Goal: Information Seeking & Learning: Learn about a topic

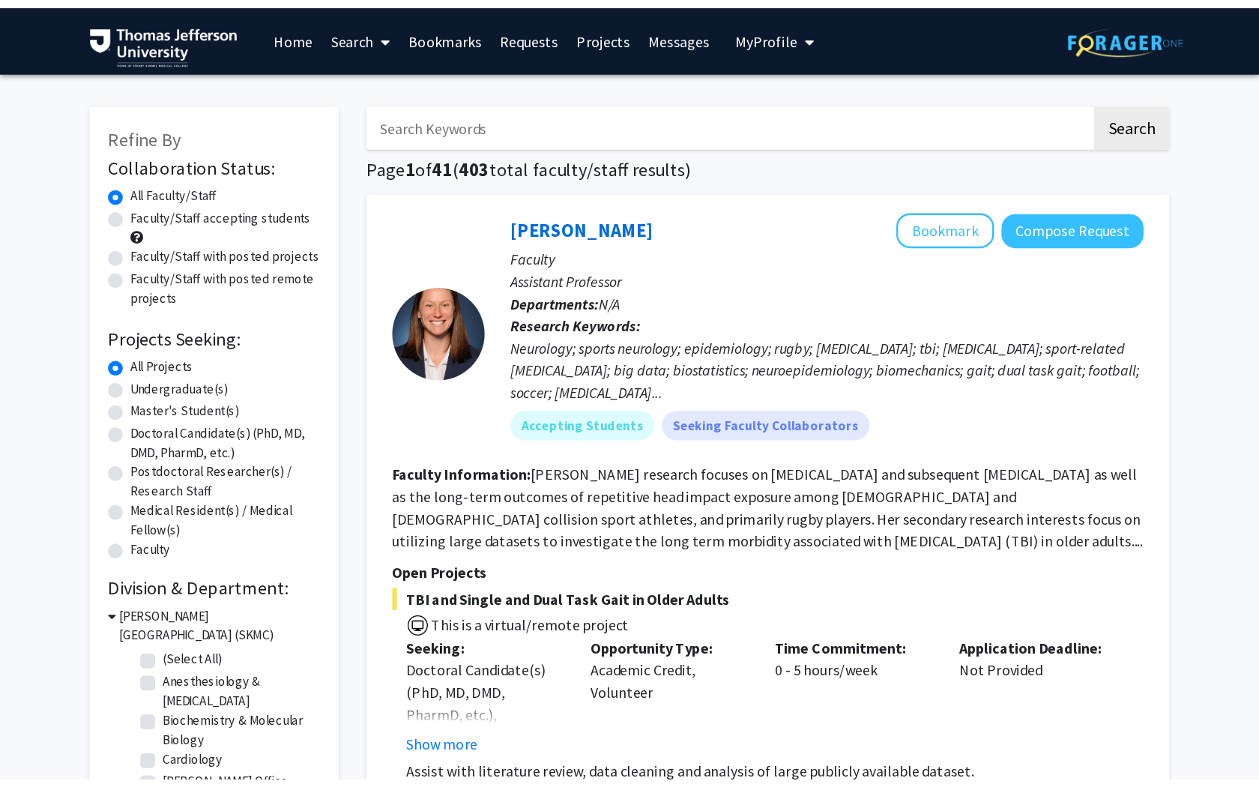
scroll to position [1780, 0]
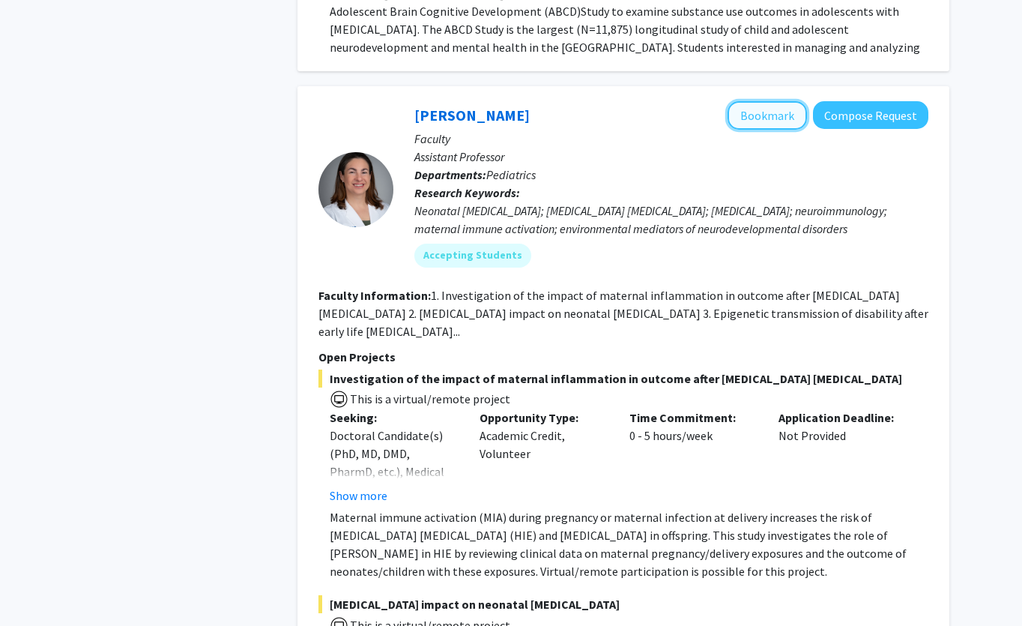
click at [770, 101] on button "Bookmark" at bounding box center [767, 115] width 79 height 28
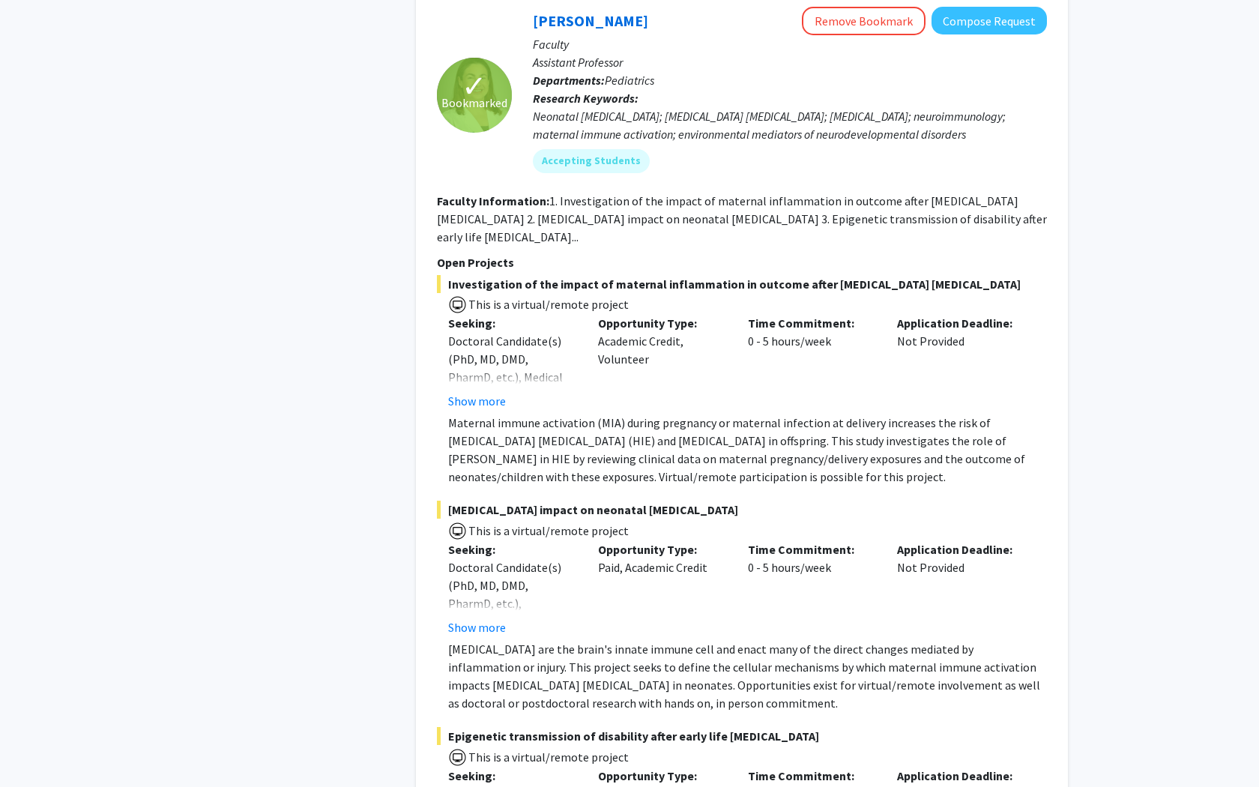
scroll to position [1878, 0]
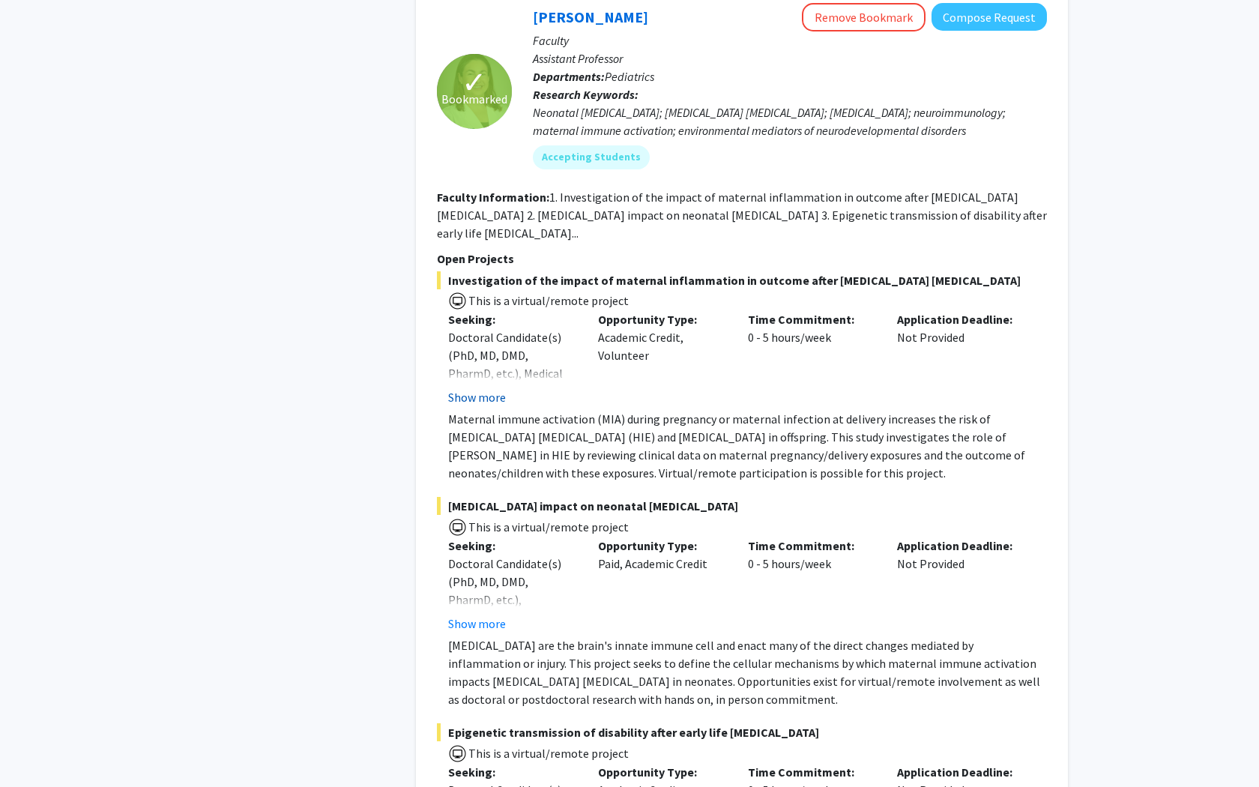
click at [489, 388] on button "Show more" at bounding box center [477, 397] width 58 height 18
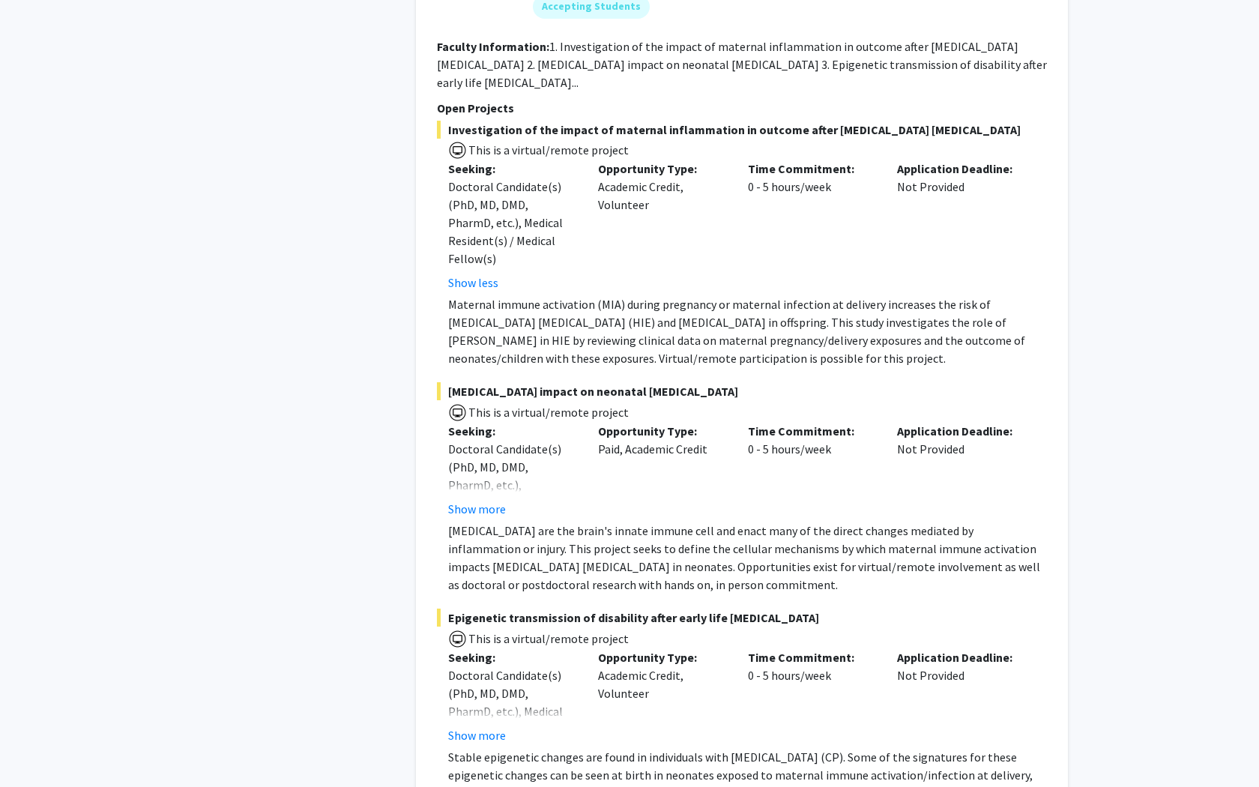
scroll to position [2036, 0]
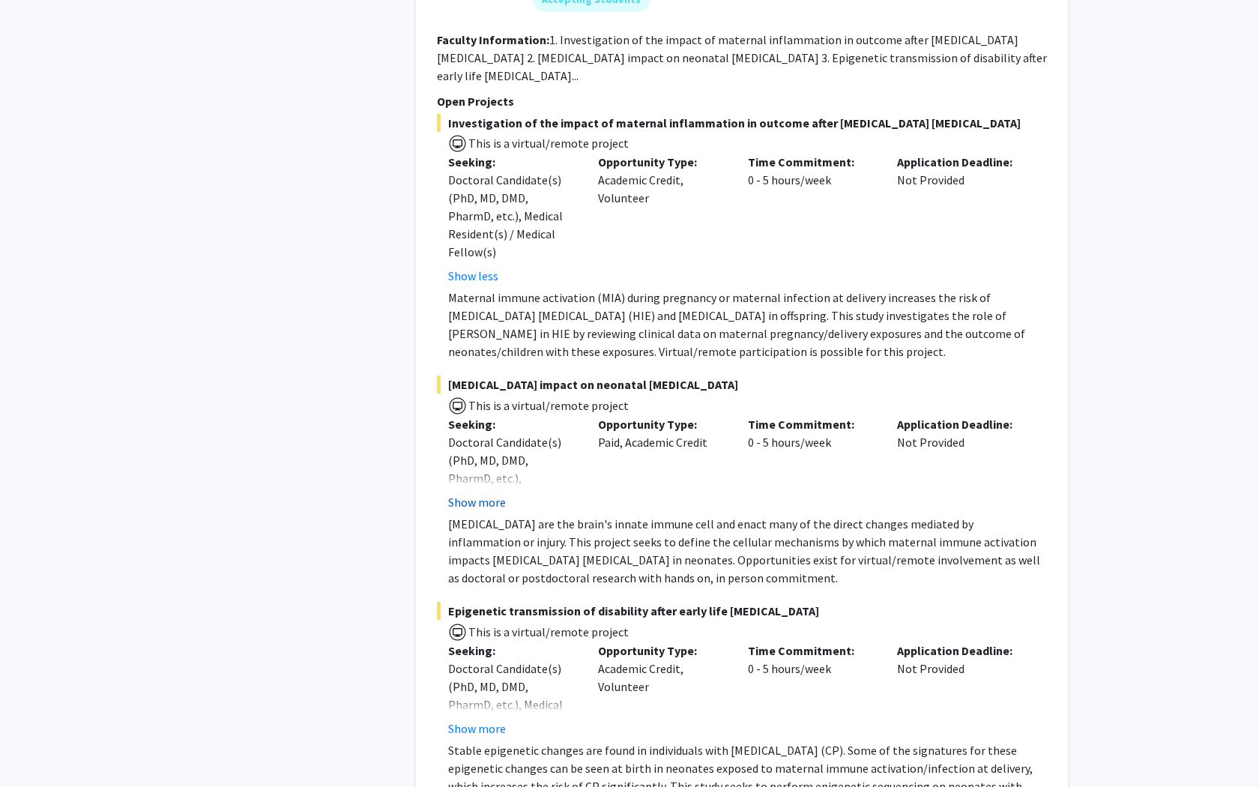
click at [488, 493] on button "Show more" at bounding box center [477, 502] width 58 height 18
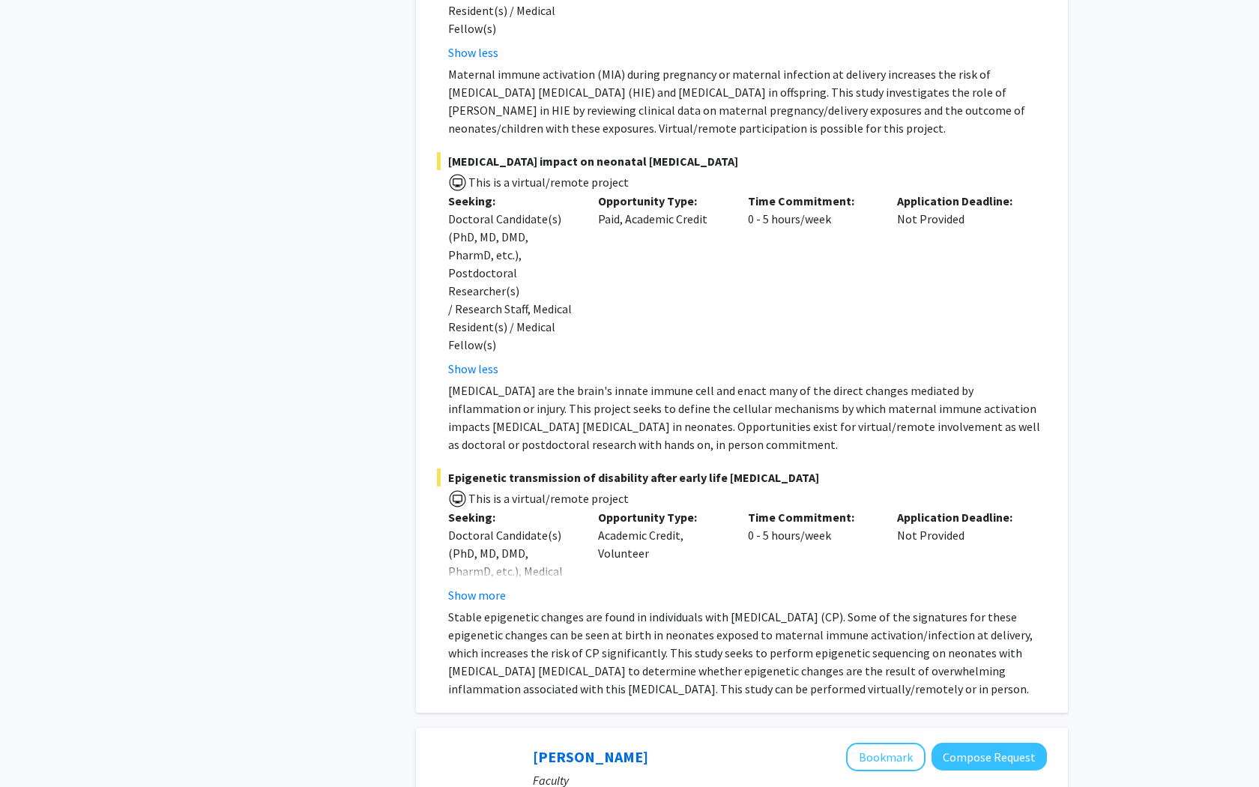
scroll to position [2262, 0]
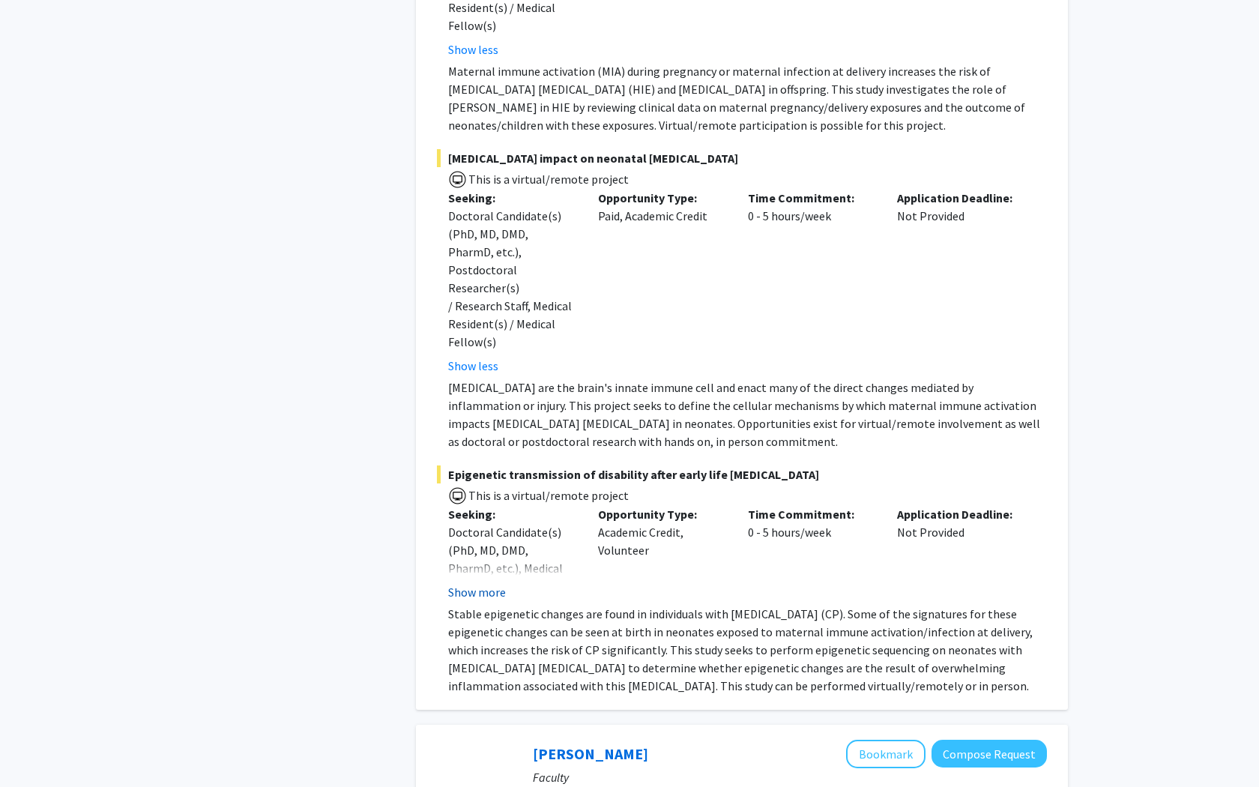
click at [486, 583] on button "Show more" at bounding box center [477, 592] width 58 height 18
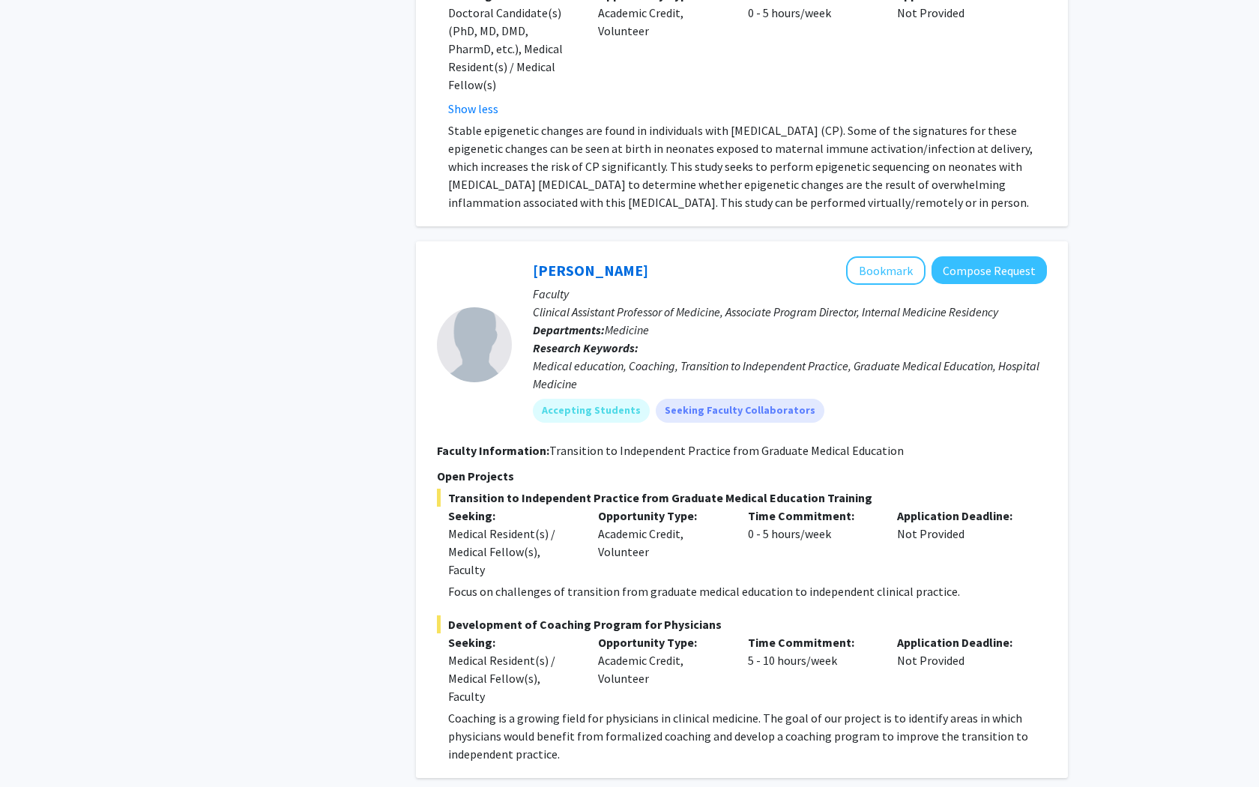
scroll to position [2791, 0]
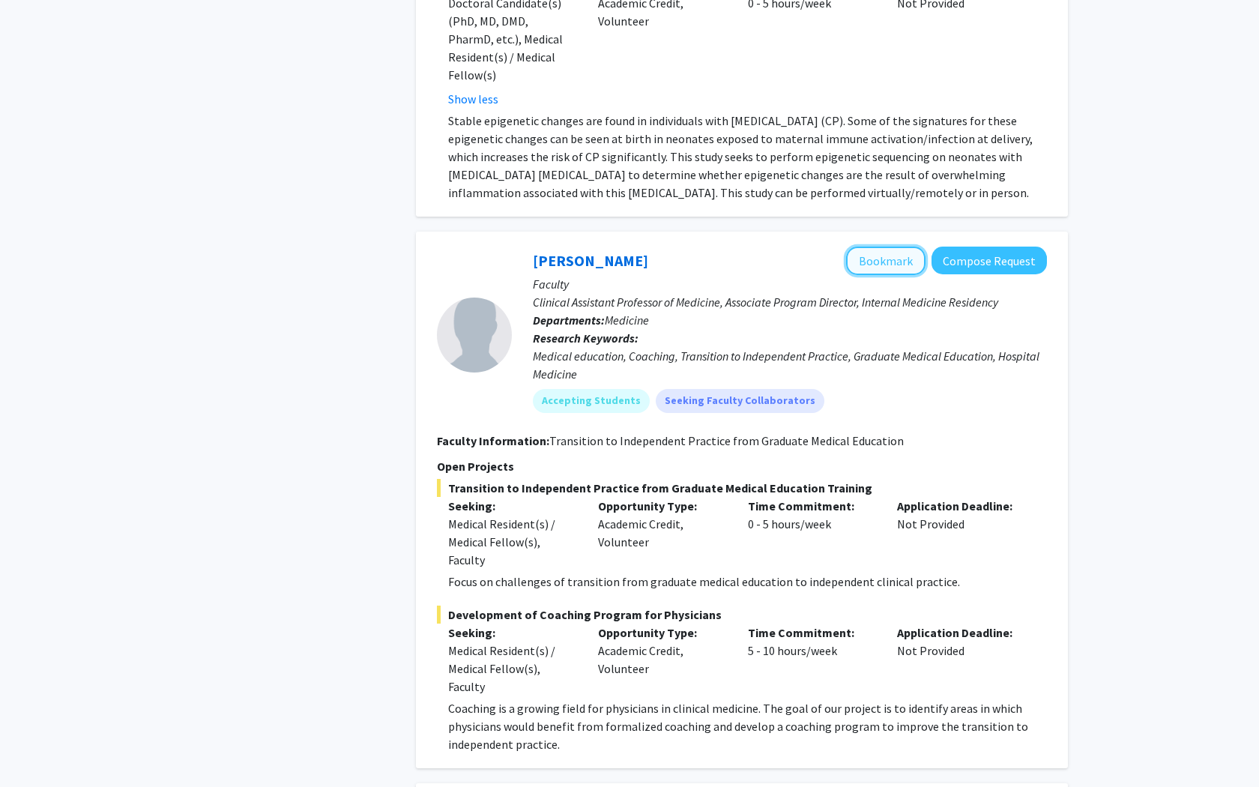
click at [879, 247] on button "Bookmark" at bounding box center [885, 261] width 79 height 28
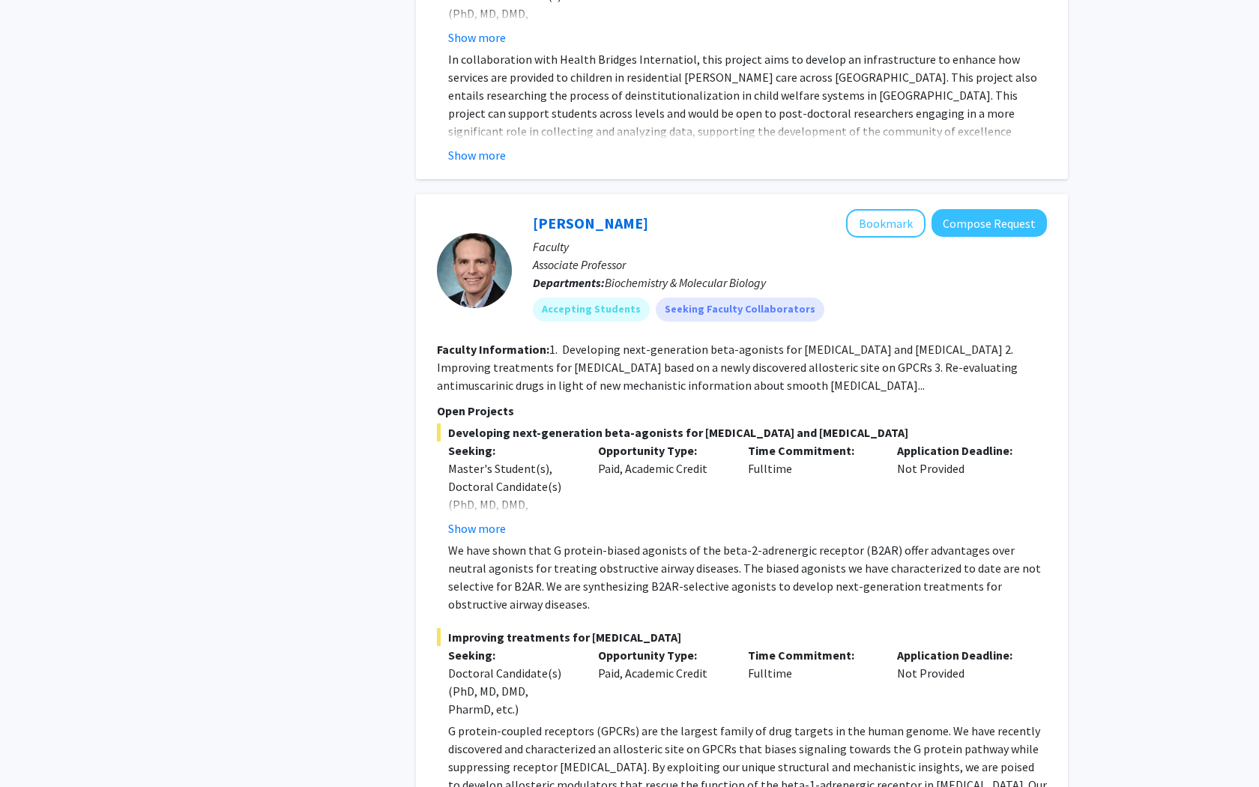
scroll to position [4192, 0]
click at [880, 208] on button "Bookmark" at bounding box center [885, 222] width 79 height 28
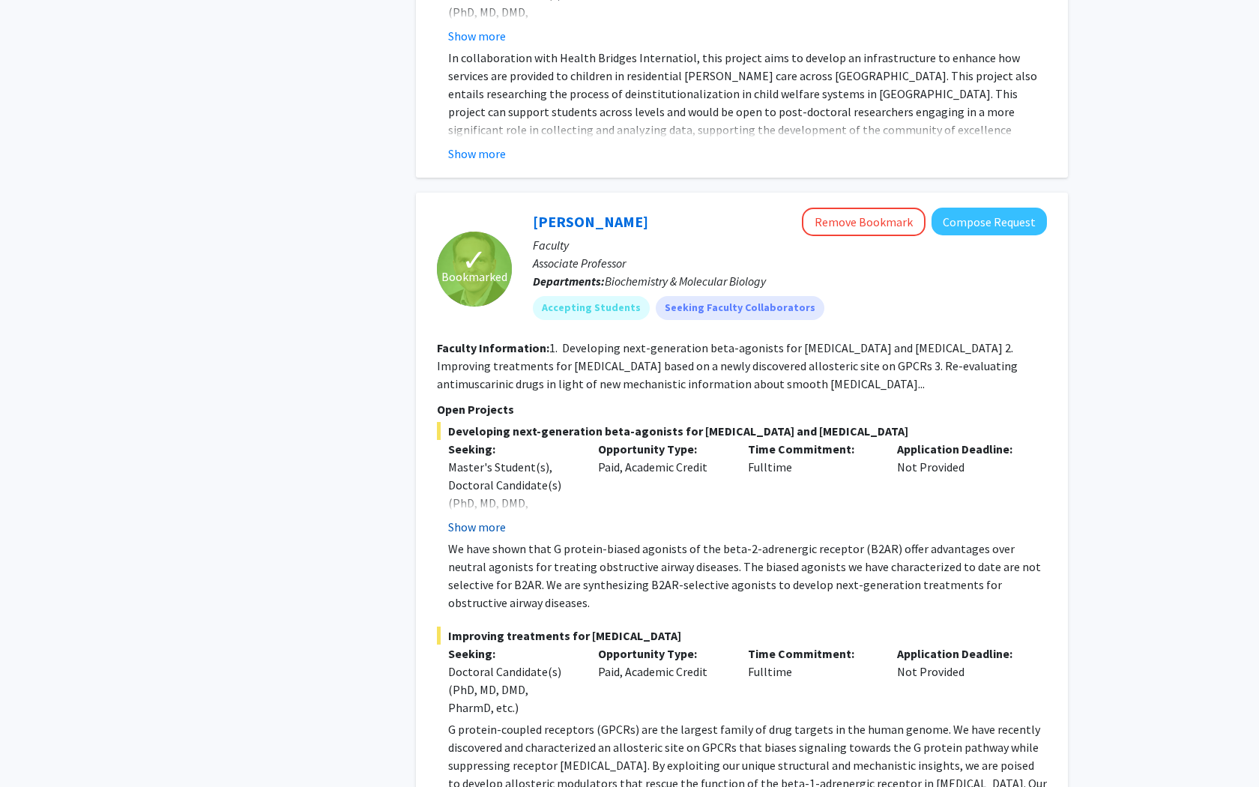
click at [492, 518] on button "Show more" at bounding box center [477, 527] width 58 height 18
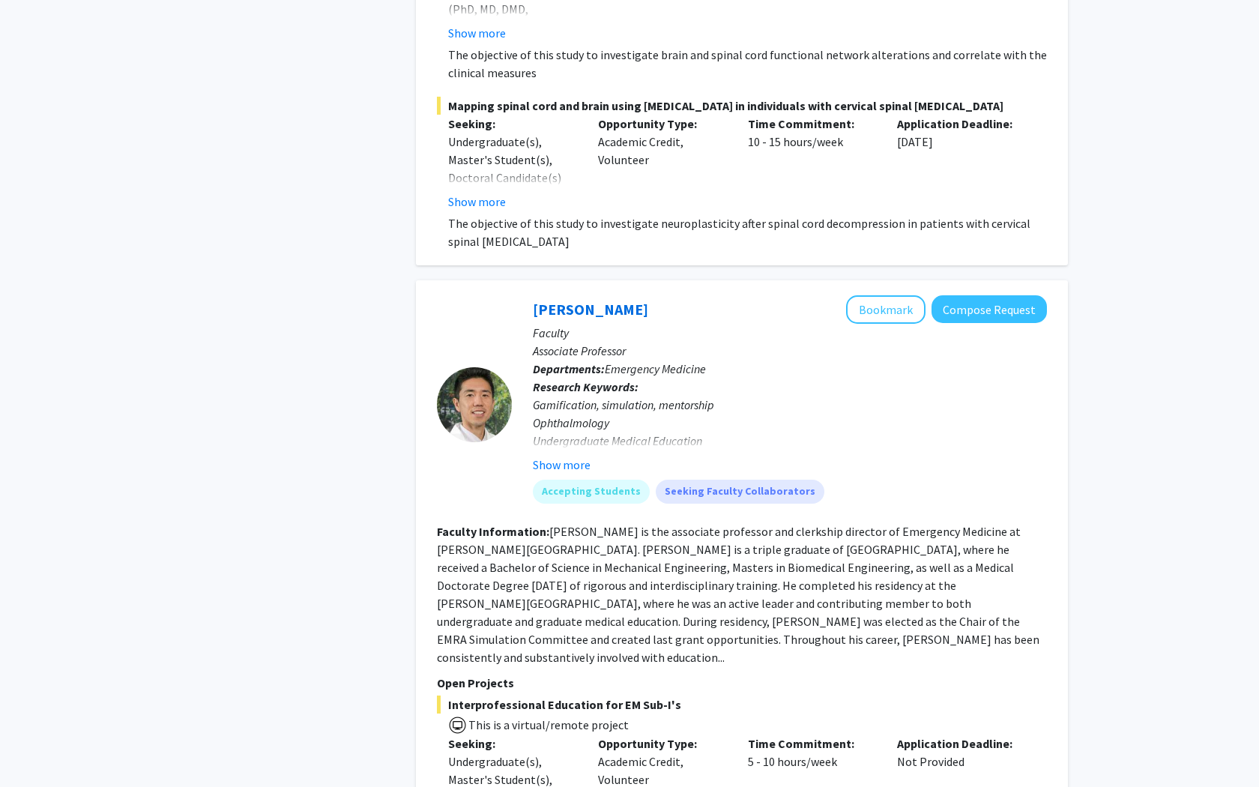
scroll to position [6358, 0]
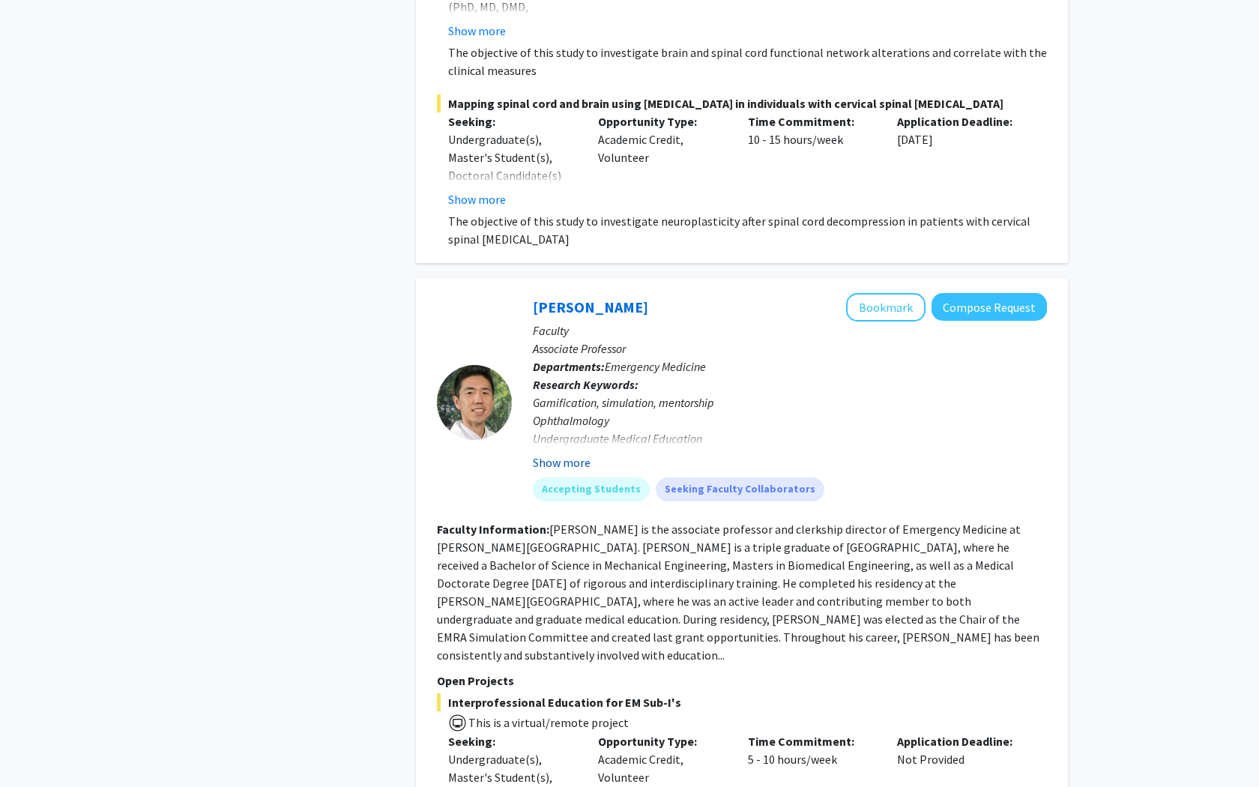
click at [576, 453] on button "Show more" at bounding box center [562, 462] width 58 height 18
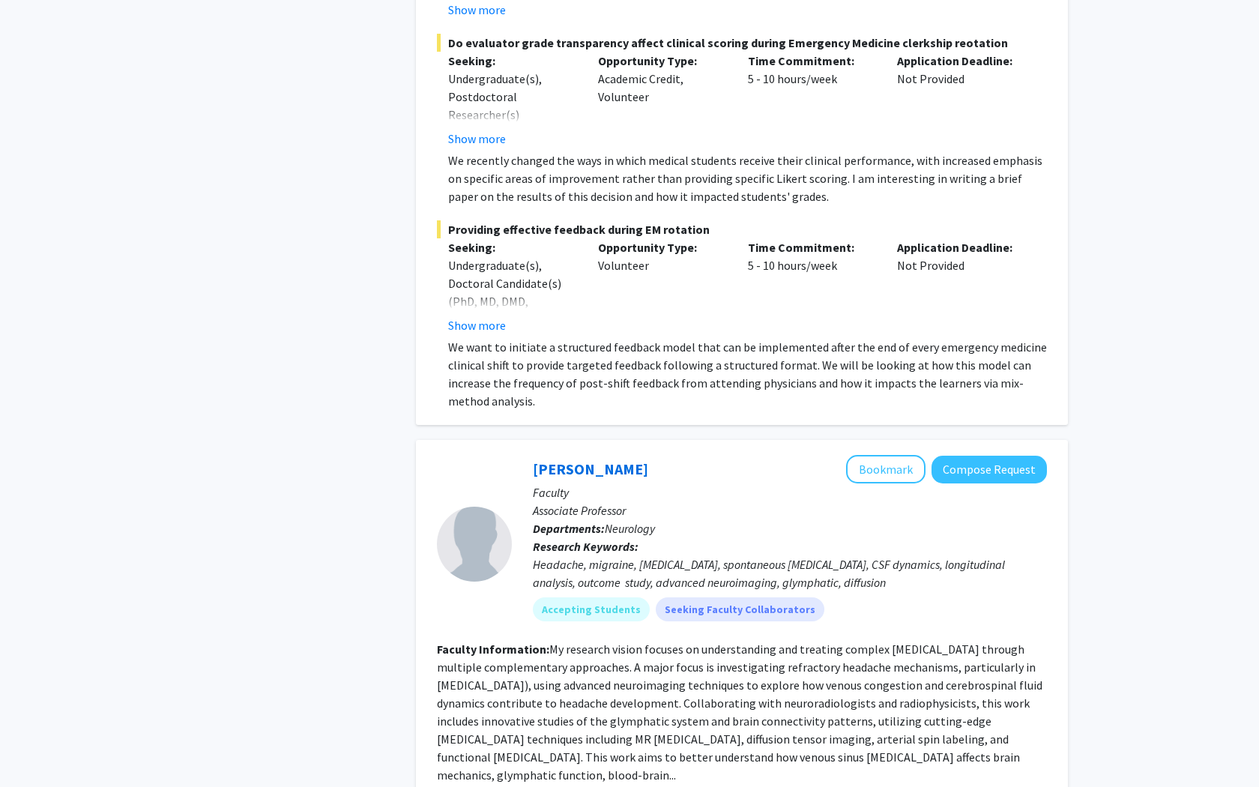
scroll to position [7472, 0]
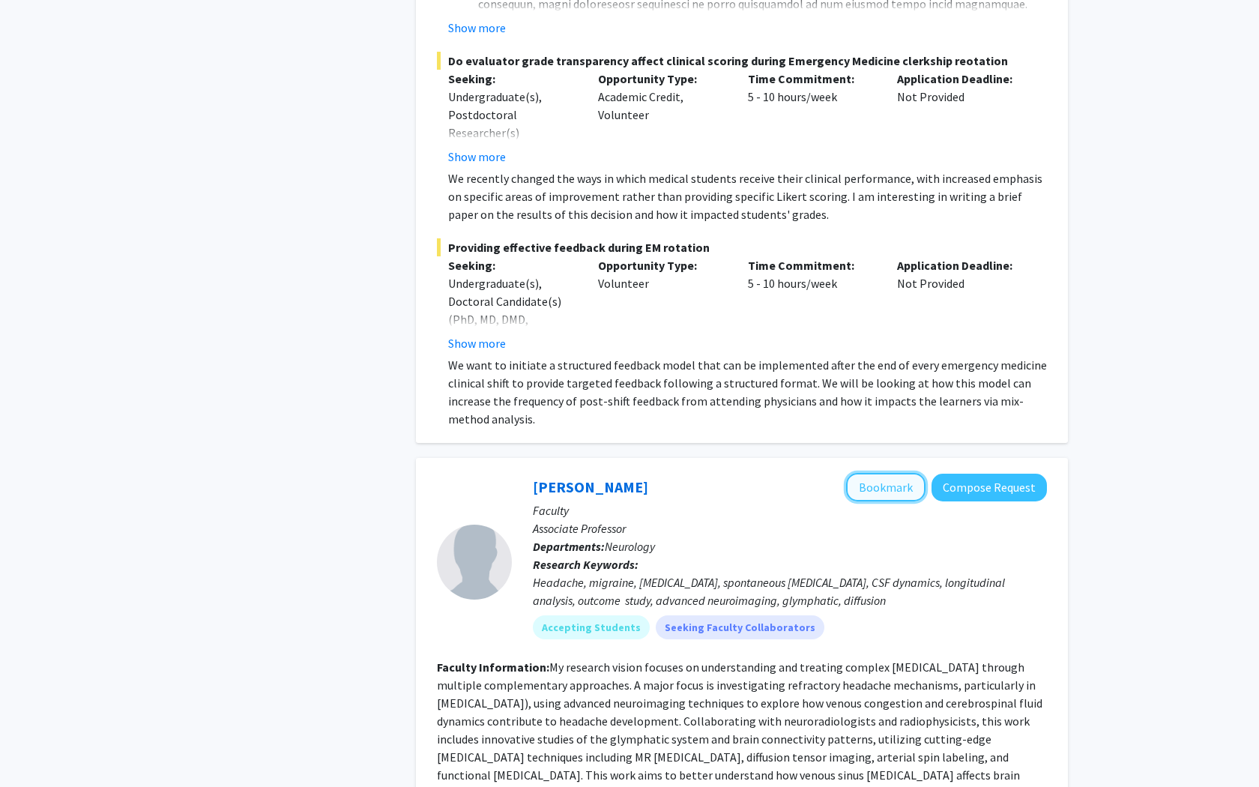
click at [871, 473] on button "Bookmark" at bounding box center [885, 487] width 79 height 28
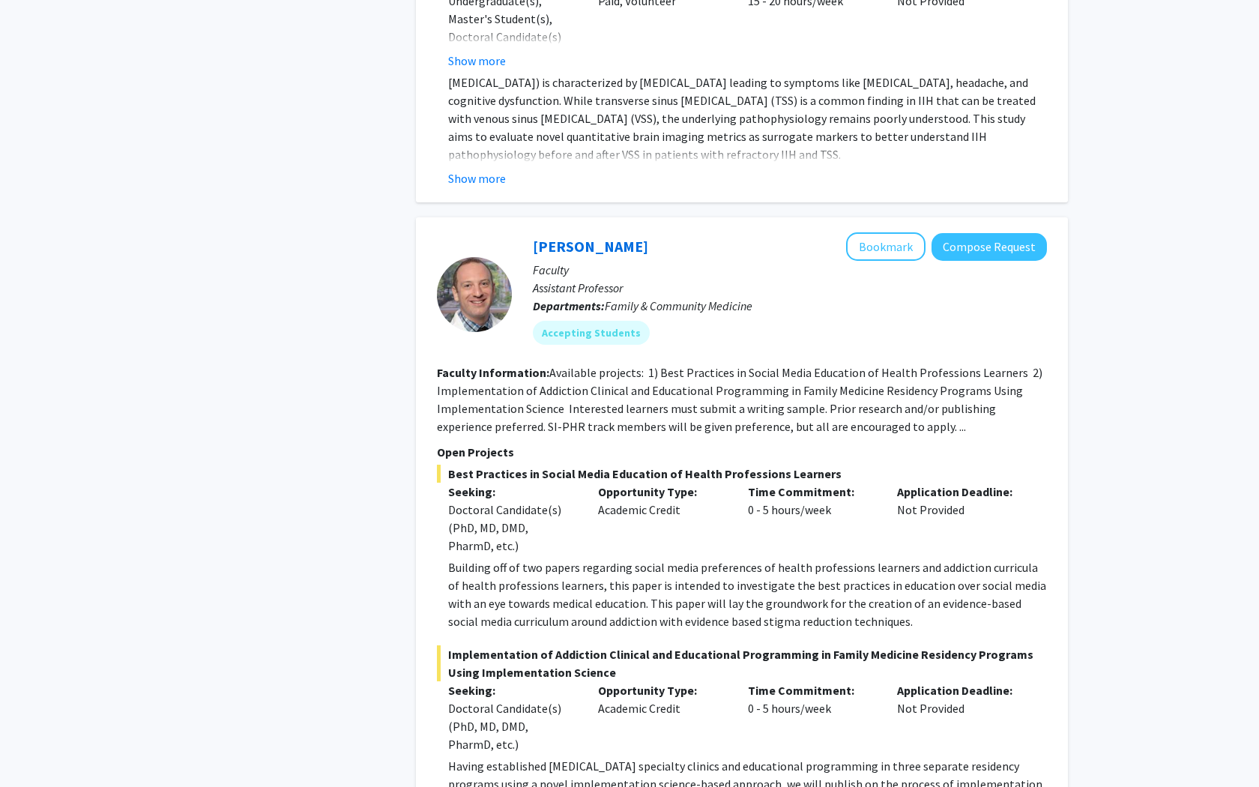
scroll to position [8611, 0]
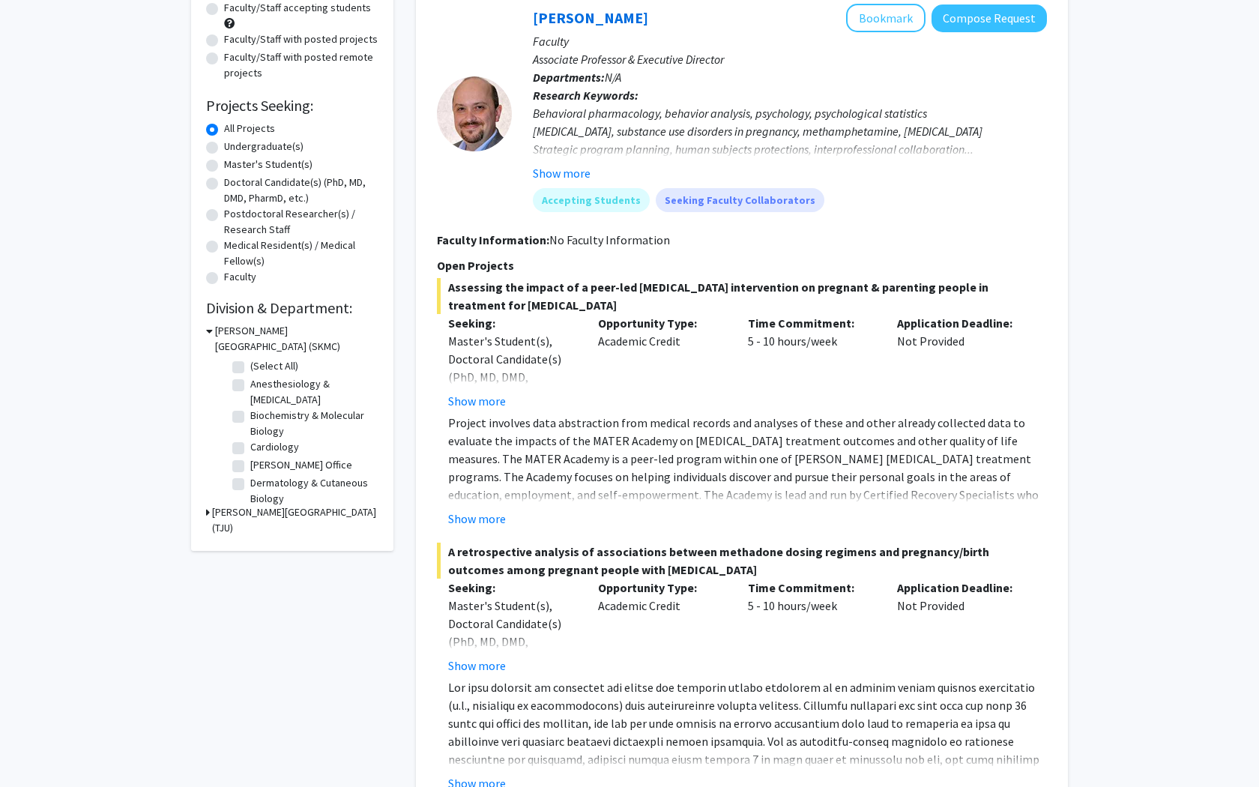
scroll to position [163, 0]
click at [500, 517] on button "Show more" at bounding box center [477, 518] width 58 height 18
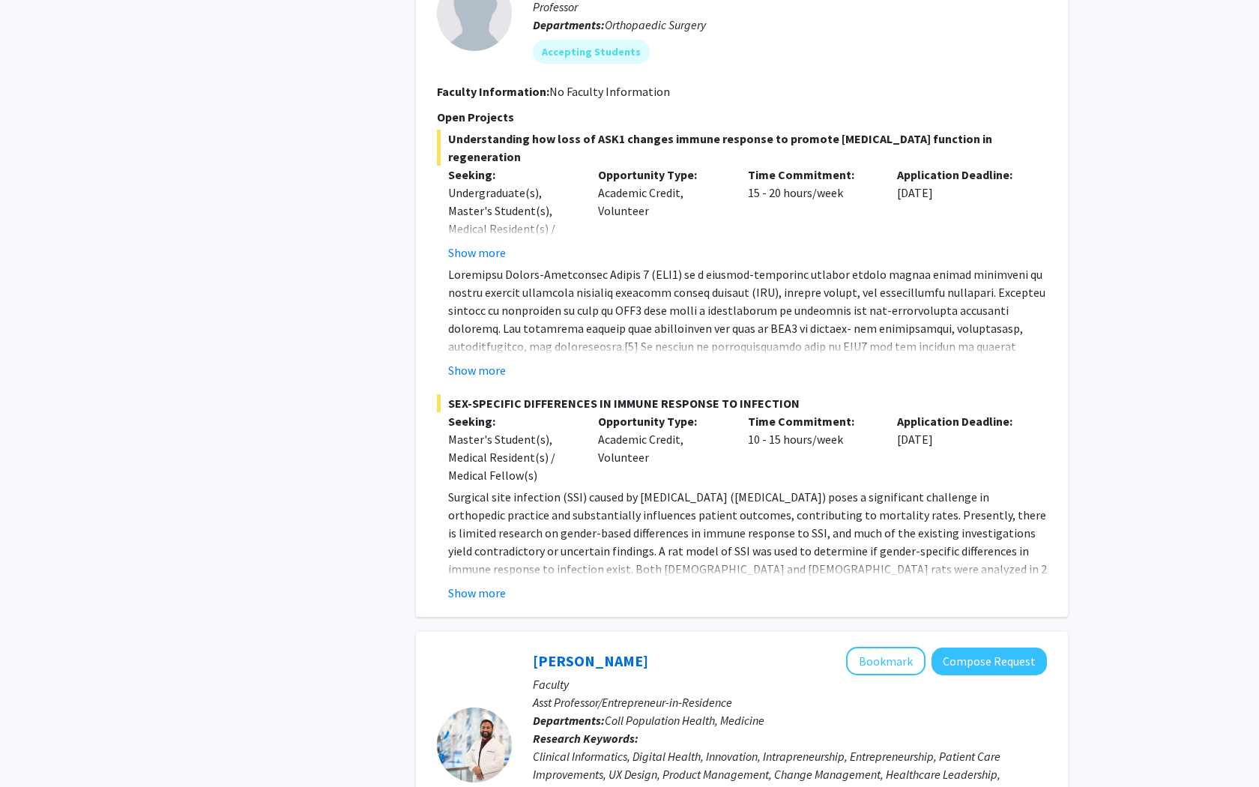
scroll to position [1480, 0]
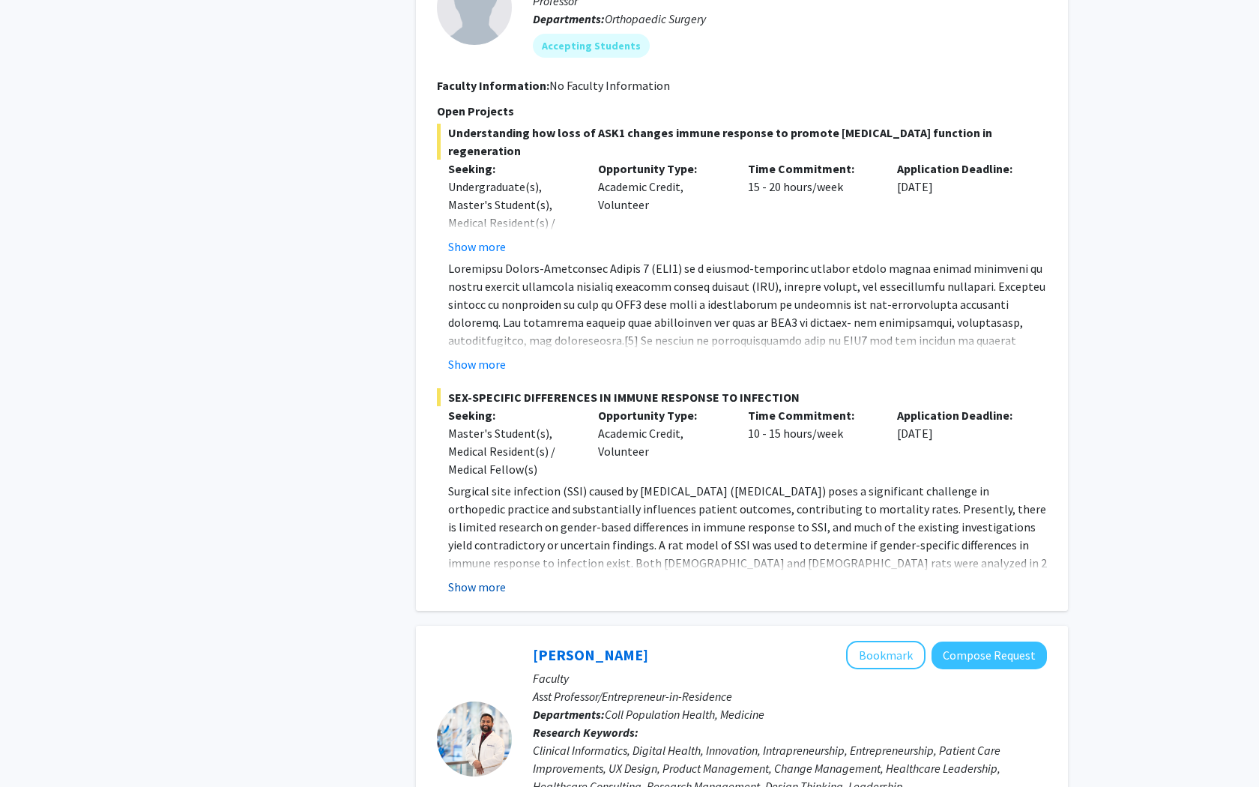
click at [501, 588] on button "Show more" at bounding box center [477, 587] width 58 height 18
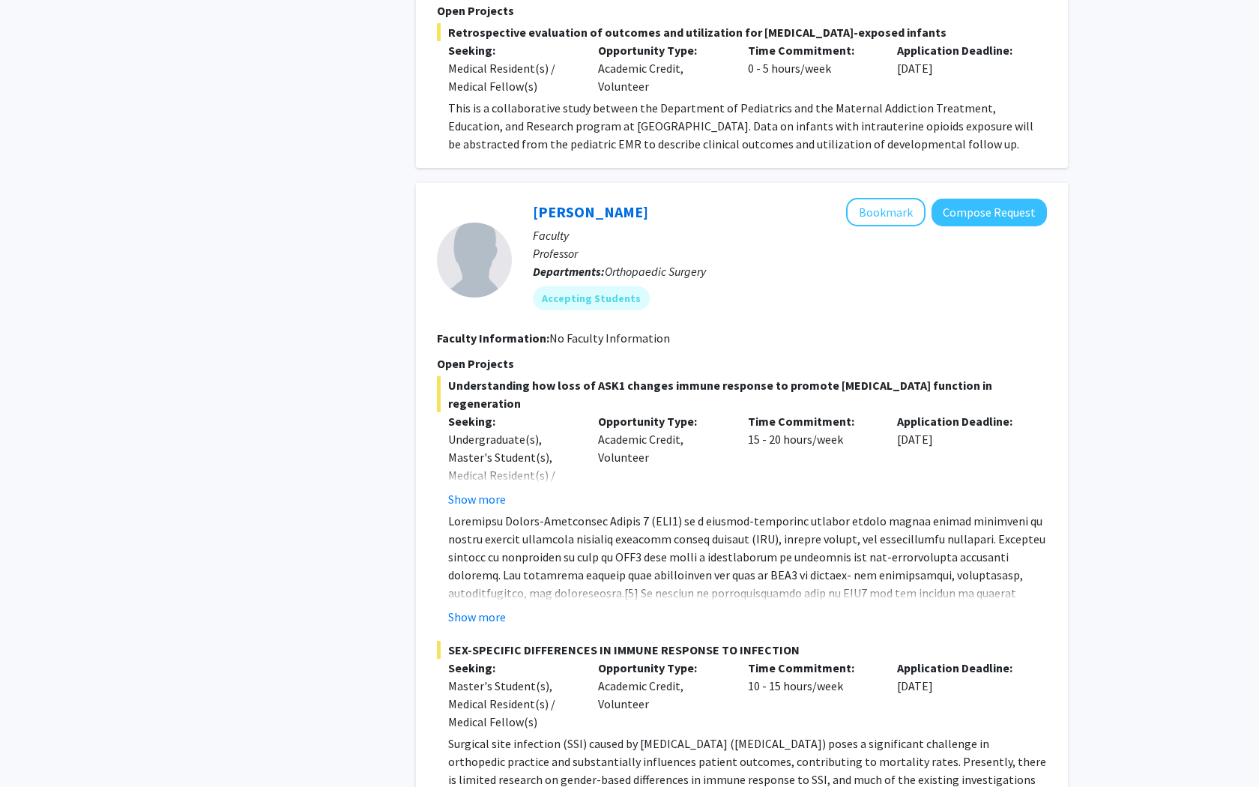
scroll to position [1222, 0]
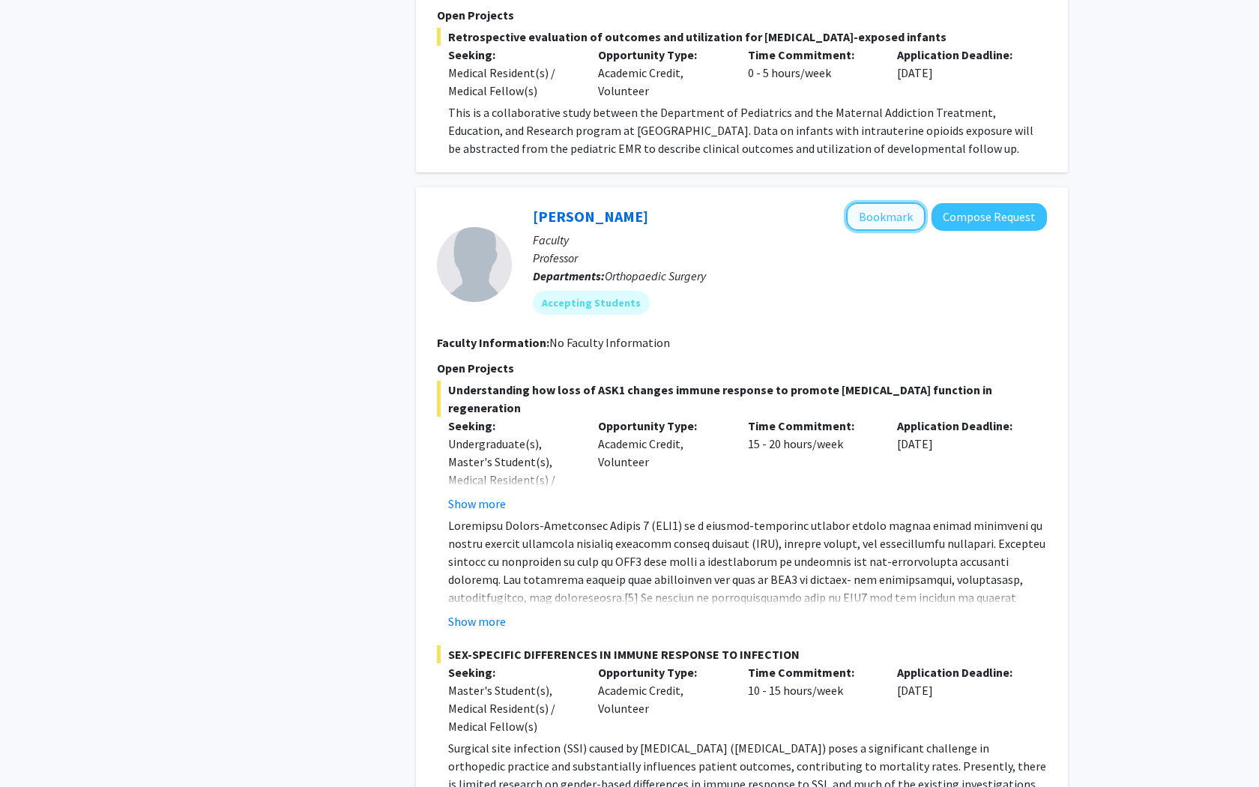
click at [883, 217] on button "Bookmark" at bounding box center [885, 216] width 79 height 28
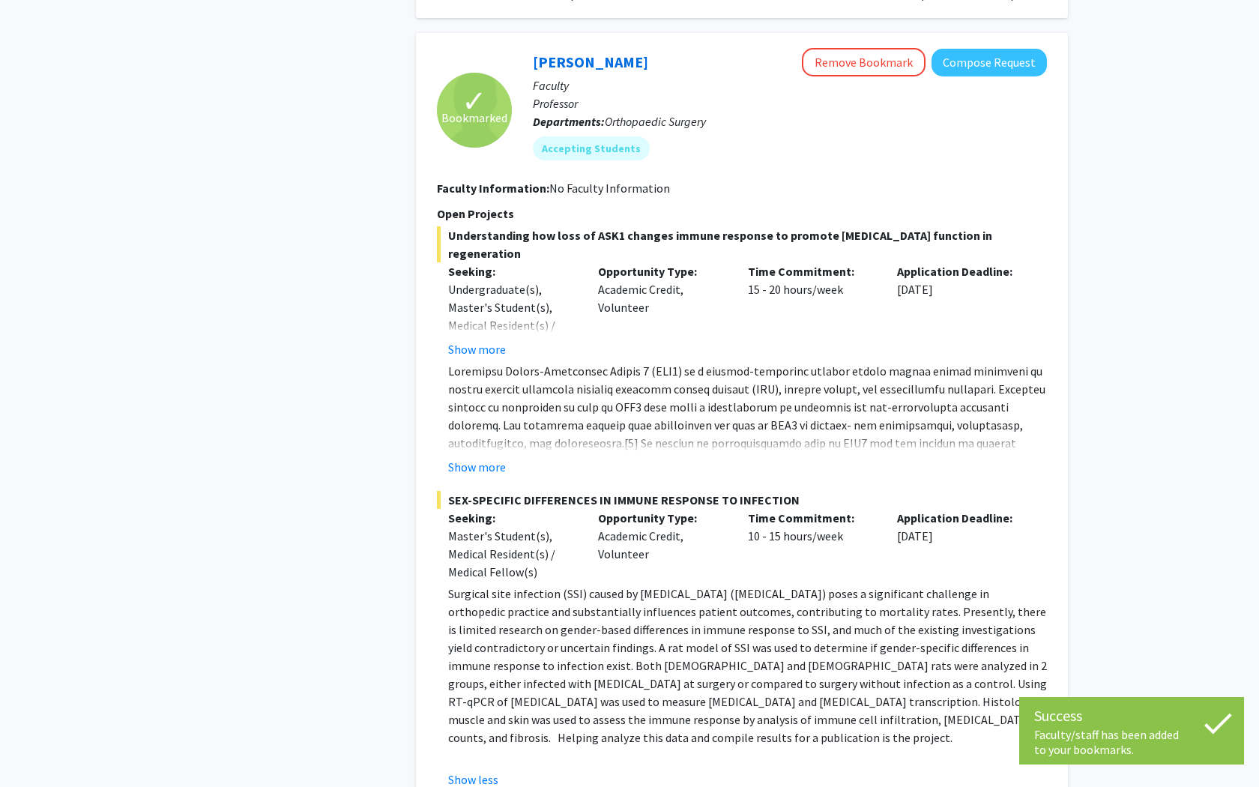
scroll to position [1384, 0]
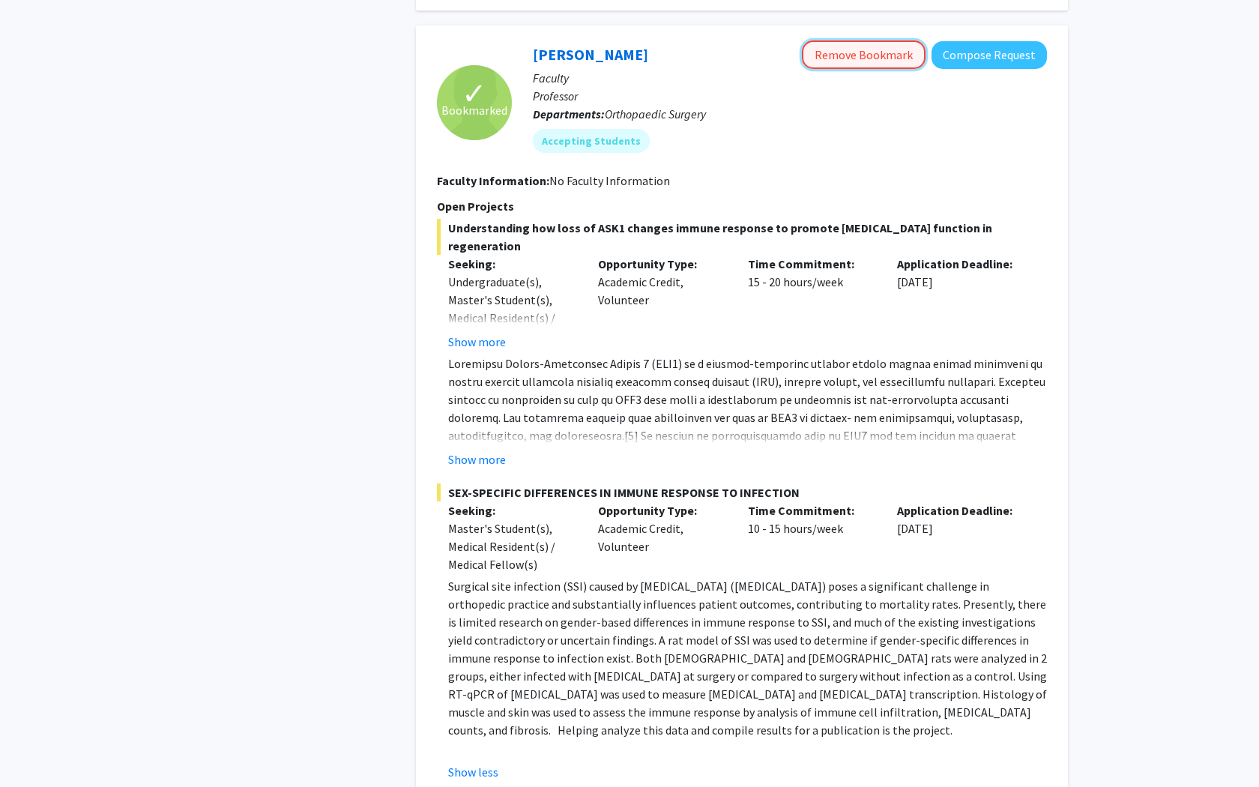
click at [842, 58] on button "Remove Bookmark" at bounding box center [864, 54] width 124 height 28
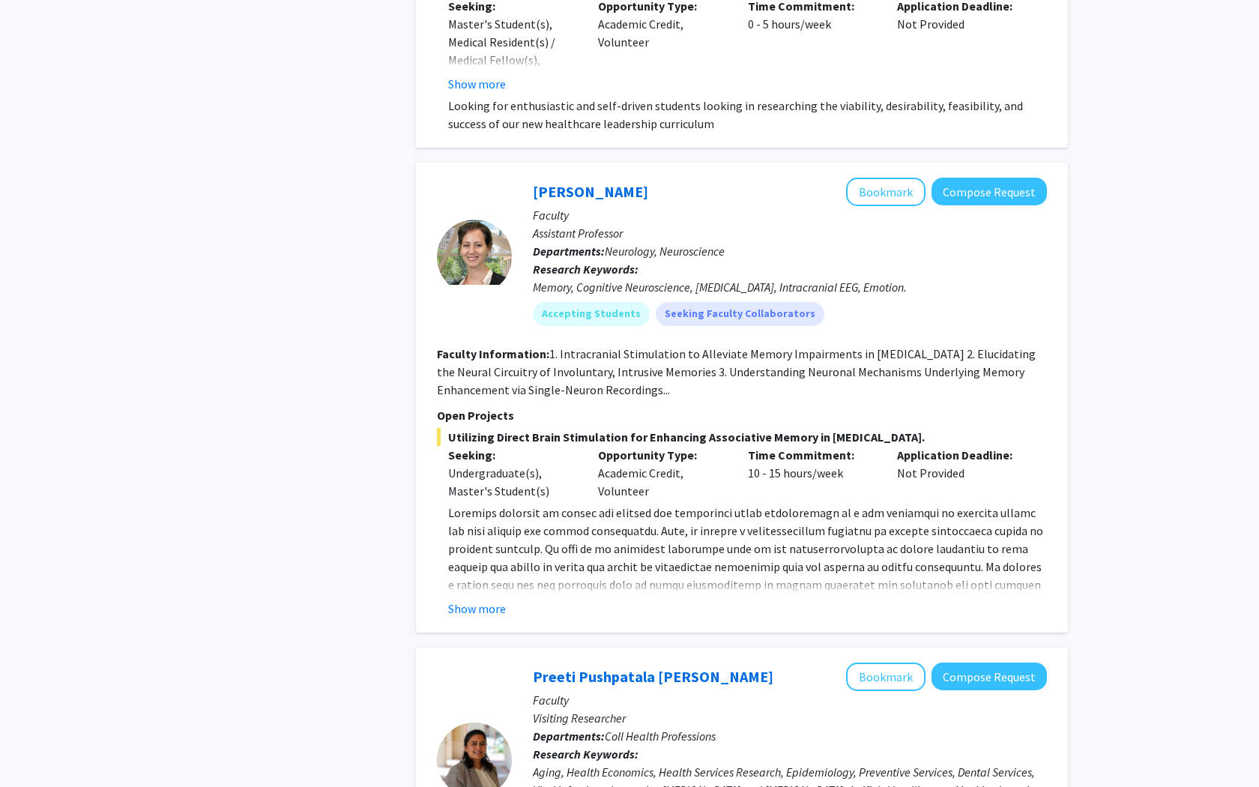
scroll to position [2536, 0]
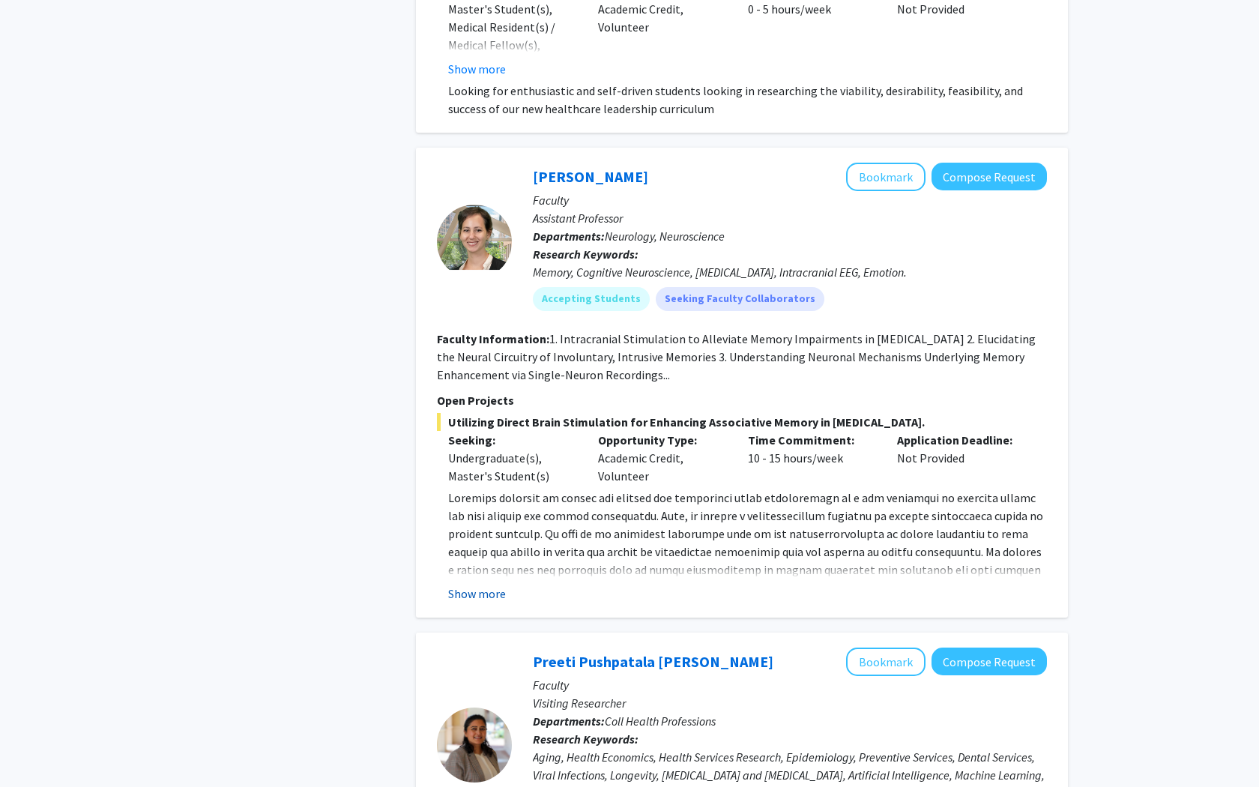
click at [486, 594] on button "Show more" at bounding box center [477, 594] width 58 height 18
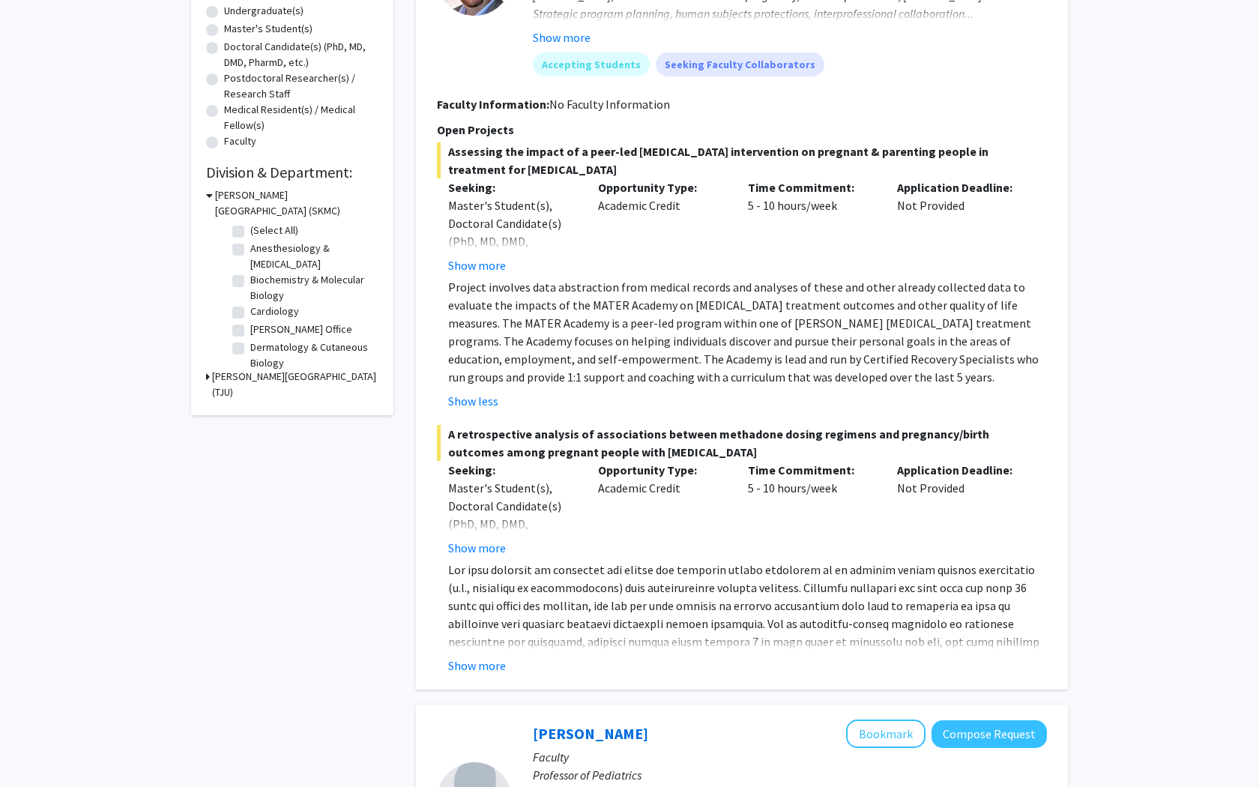
scroll to position [0, 0]
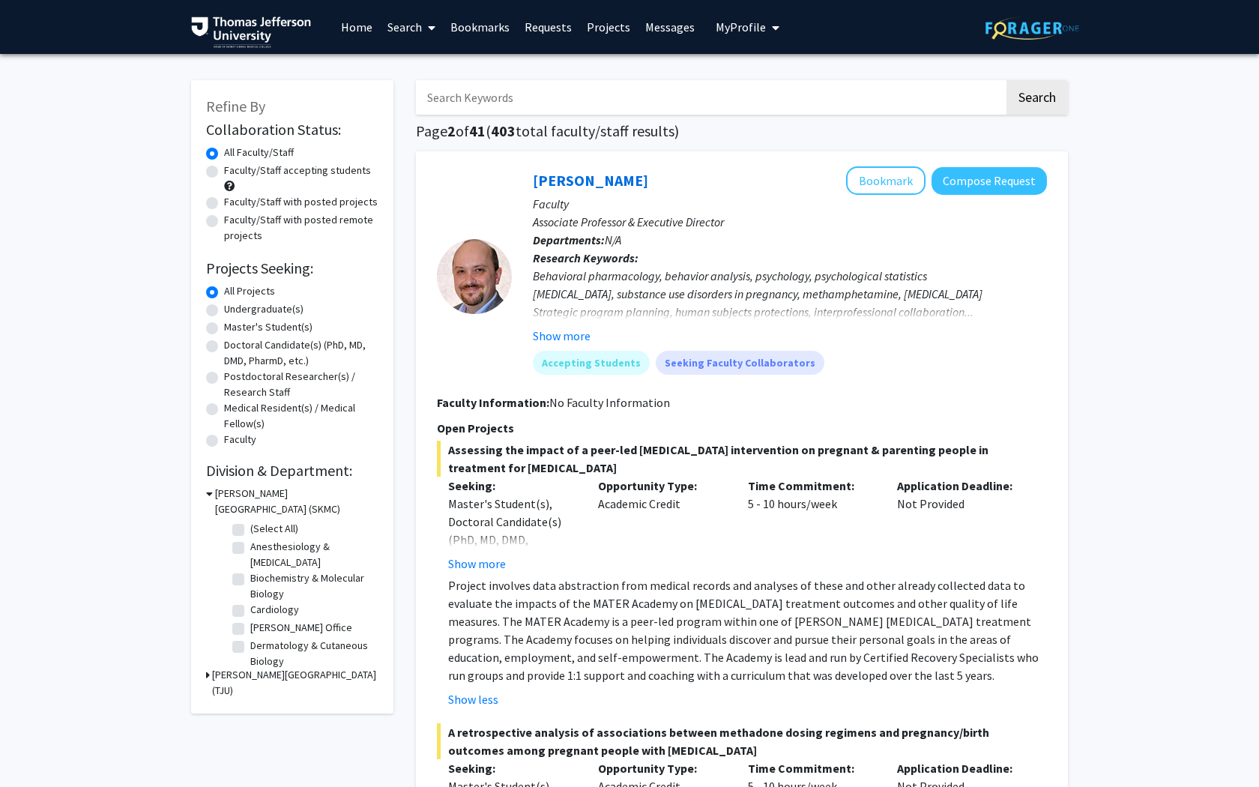
click at [292, 350] on label "Doctoral Candidate(s) (PhD, MD, DMD, PharmD, etc.)" at bounding box center [301, 352] width 154 height 31
click at [234, 347] on input "Doctoral Candidate(s) (PhD, MD, DMD, PharmD, etc.)" at bounding box center [229, 342] width 10 height 10
radio input "true"
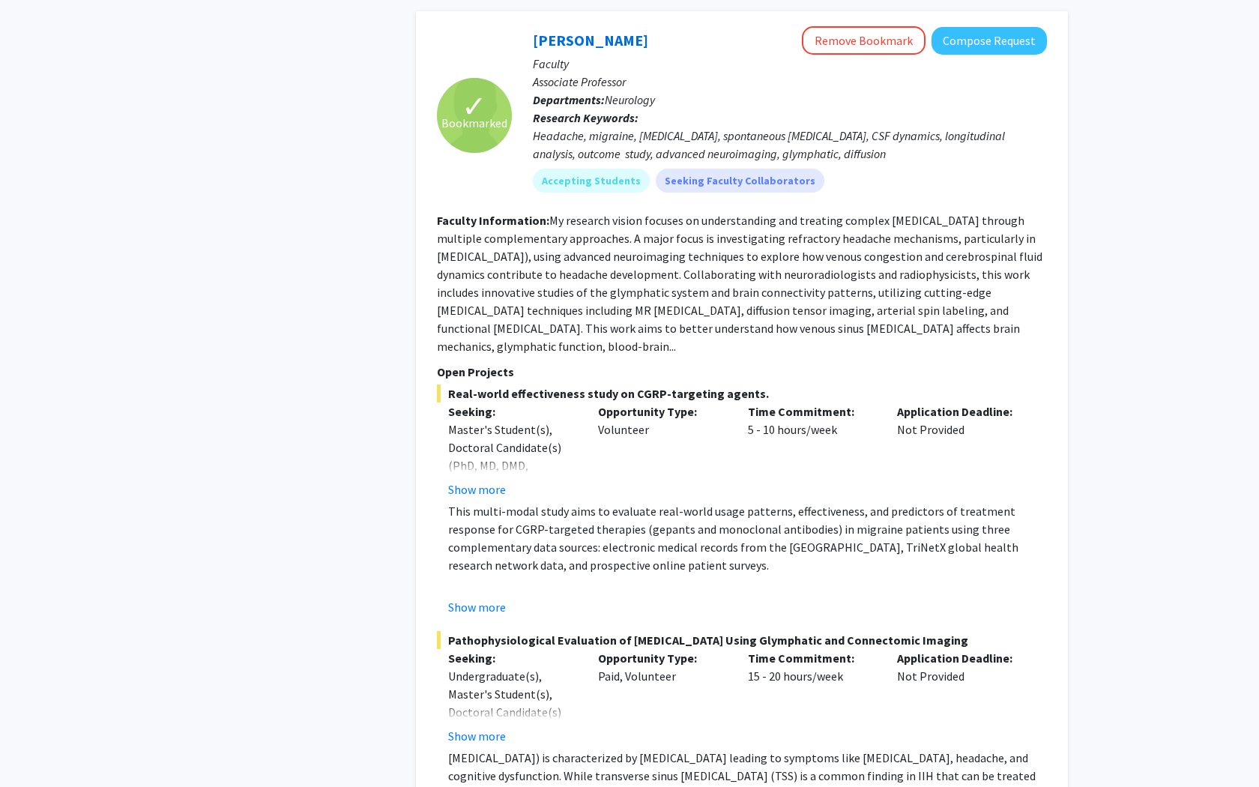
scroll to position [8772, 0]
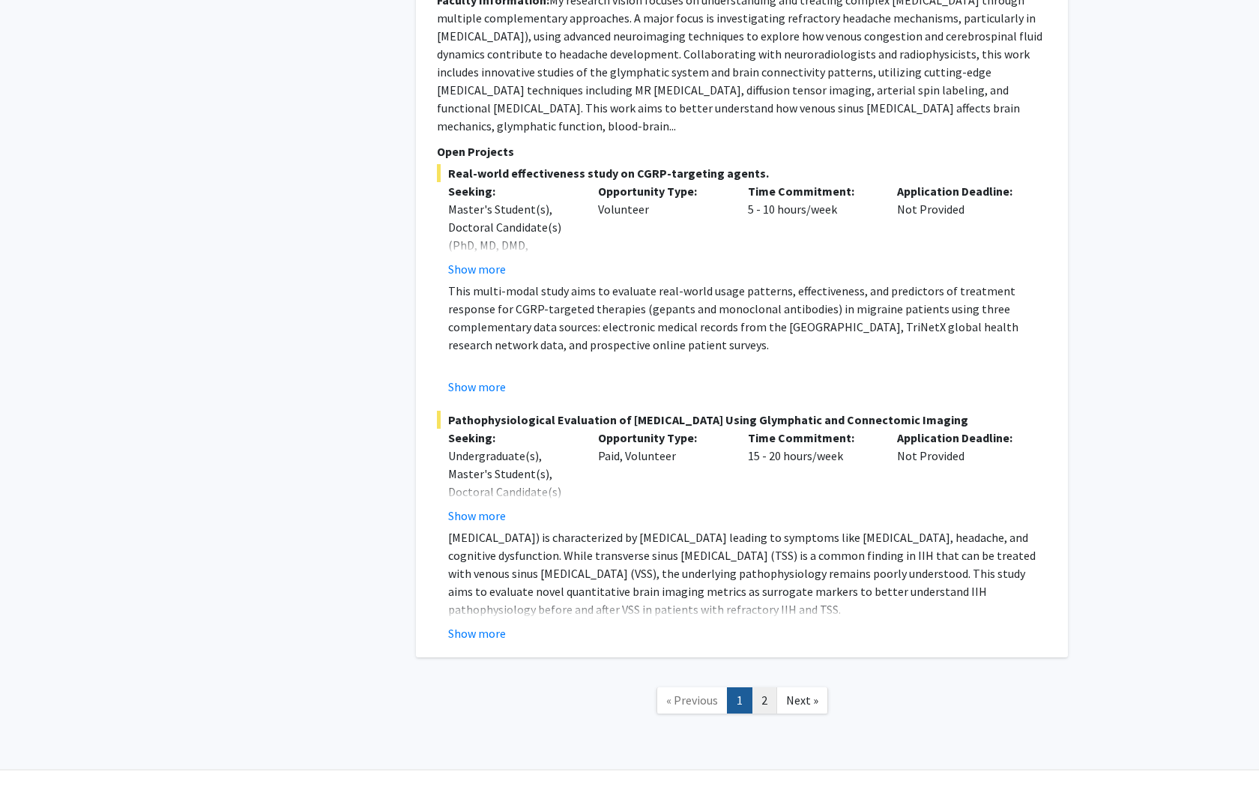
click at [769, 625] on link "2" at bounding box center [764, 700] width 25 height 26
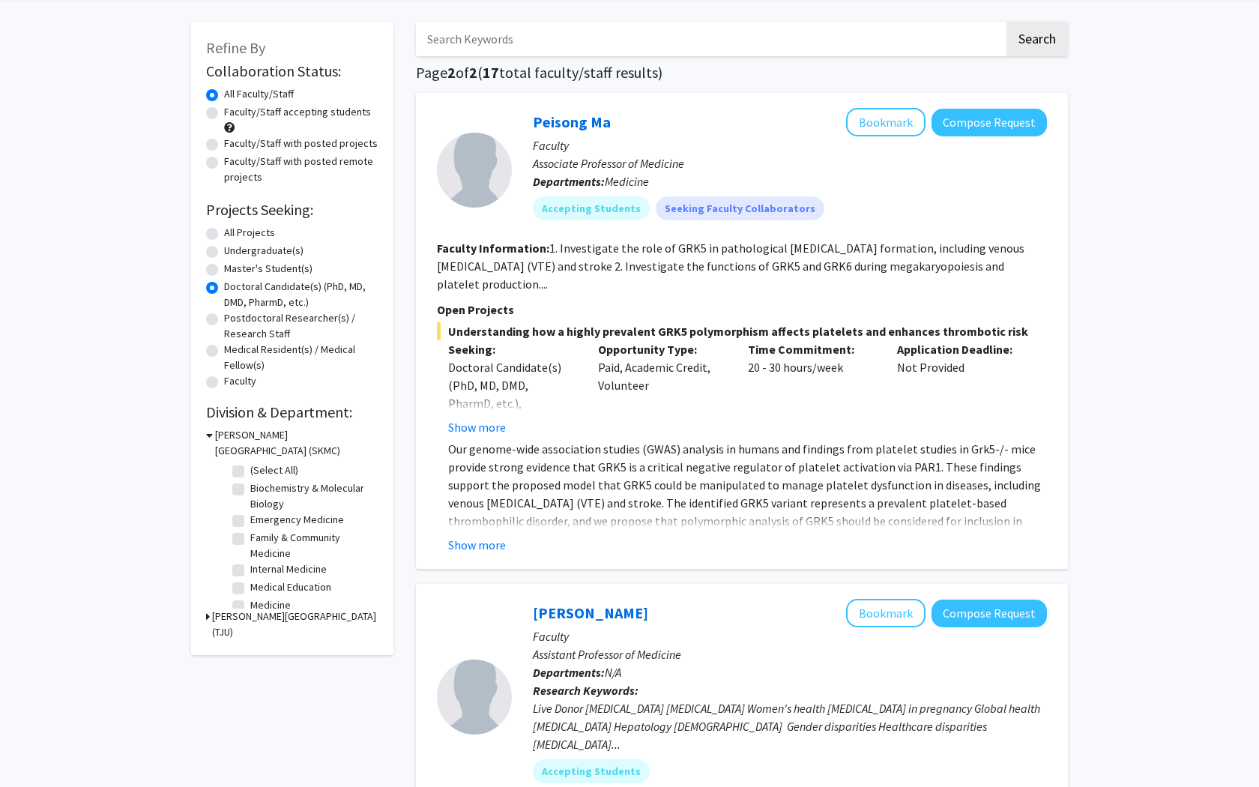
scroll to position [60, 0]
click at [487, 546] on button "Show more" at bounding box center [477, 543] width 58 height 18
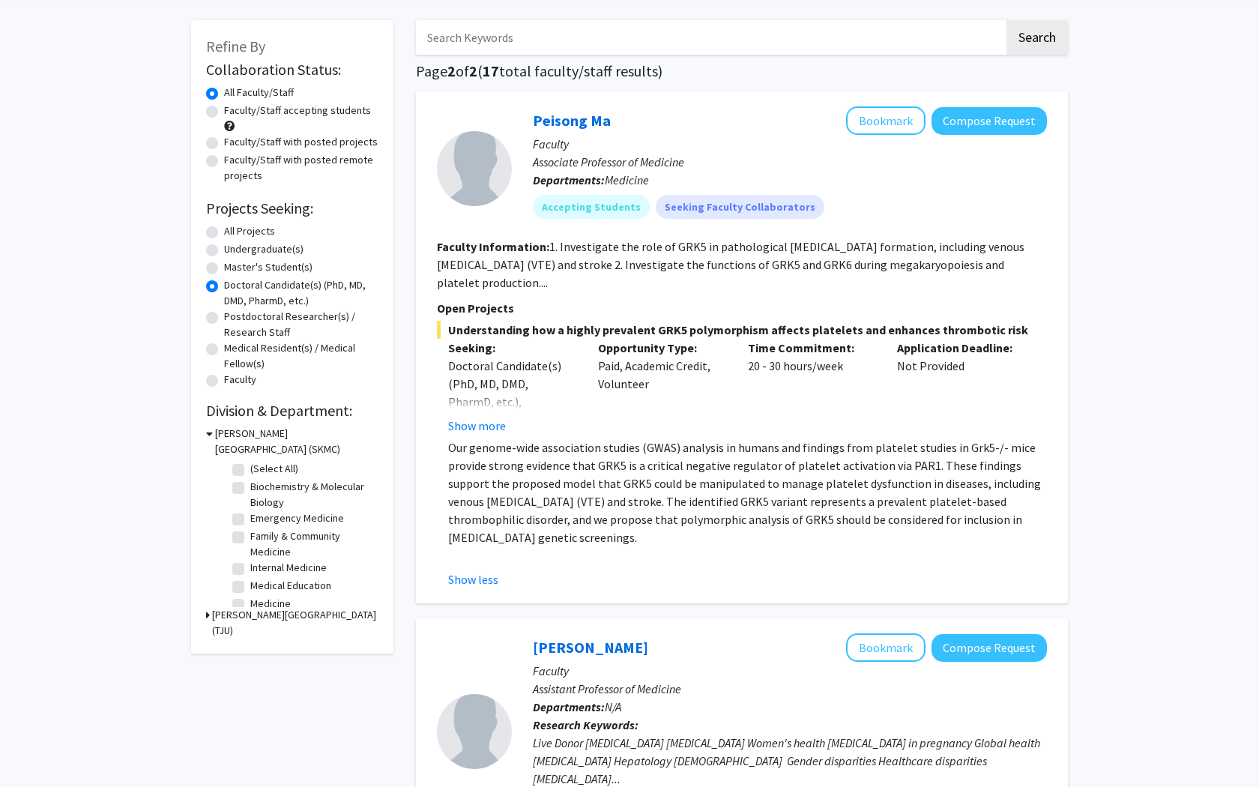
click at [531, 121] on div "Peisong Ma Bookmark Compose Request Faculty Associate Professor of Medicine Dep…" at bounding box center [779, 168] width 535 height 124
drag, startPoint x: 531, startPoint y: 120, endPoint x: 618, endPoint y: 124, distance: 87.0
click at [618, 124] on div "Peisong Ma Bookmark Compose Request Faculty Associate Professor of Medicine Dep…" at bounding box center [779, 168] width 535 height 124
copy link "Peisong Ma"
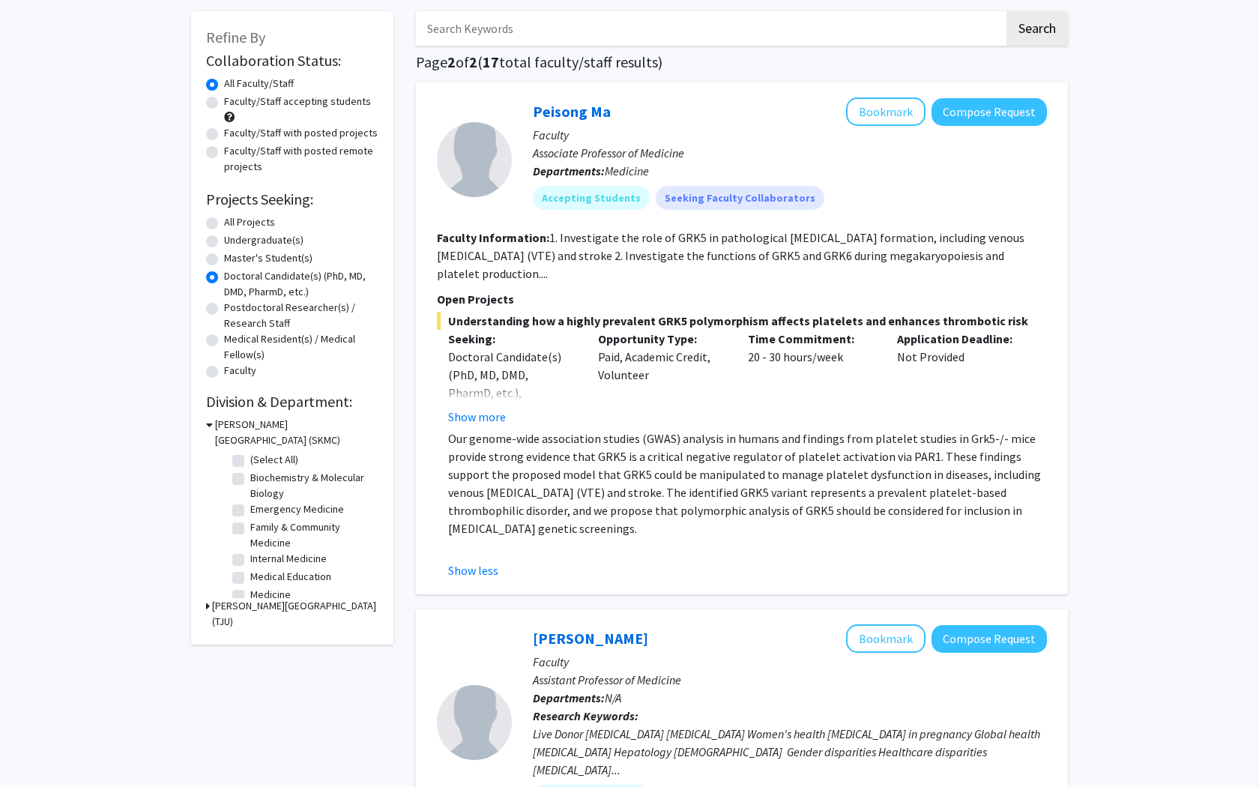
scroll to position [74, 0]
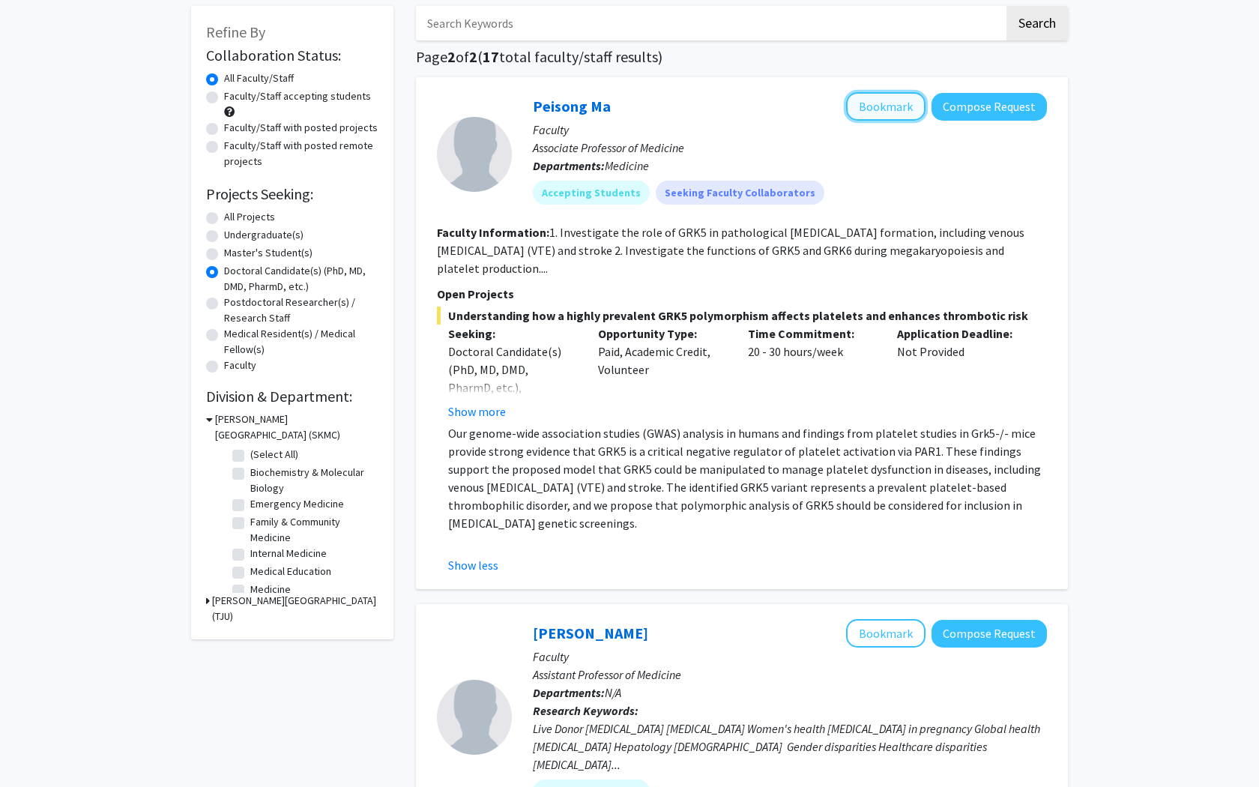
click at [873, 109] on button "Bookmark" at bounding box center [885, 106] width 79 height 28
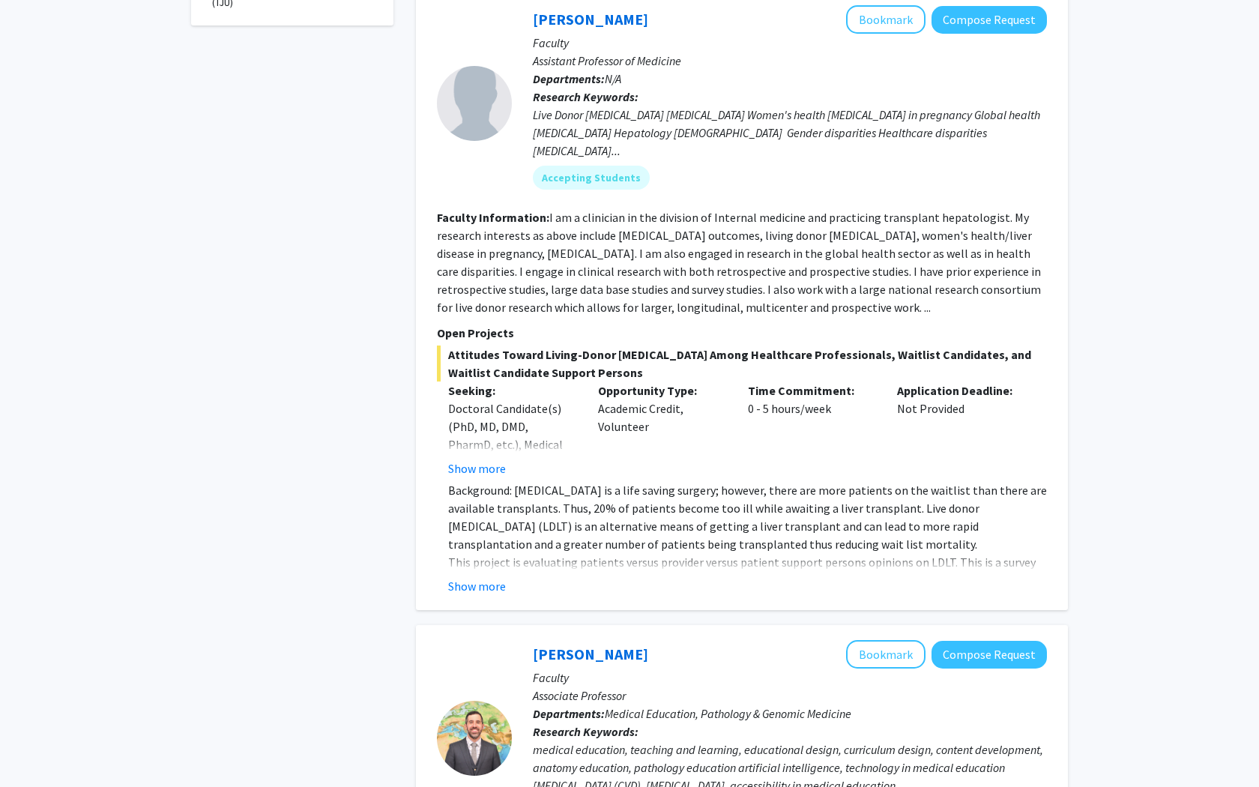
scroll to position [693, 0]
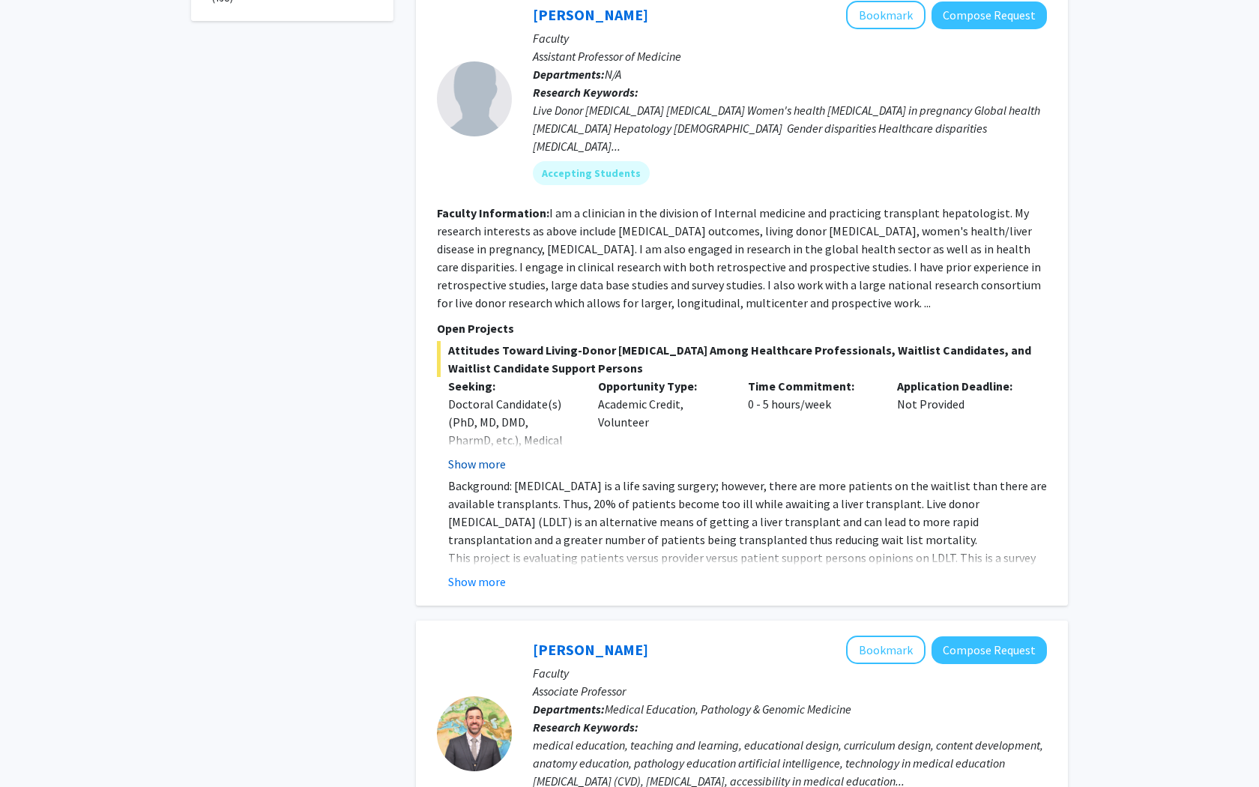
click at [471, 455] on button "Show more" at bounding box center [477, 464] width 58 height 18
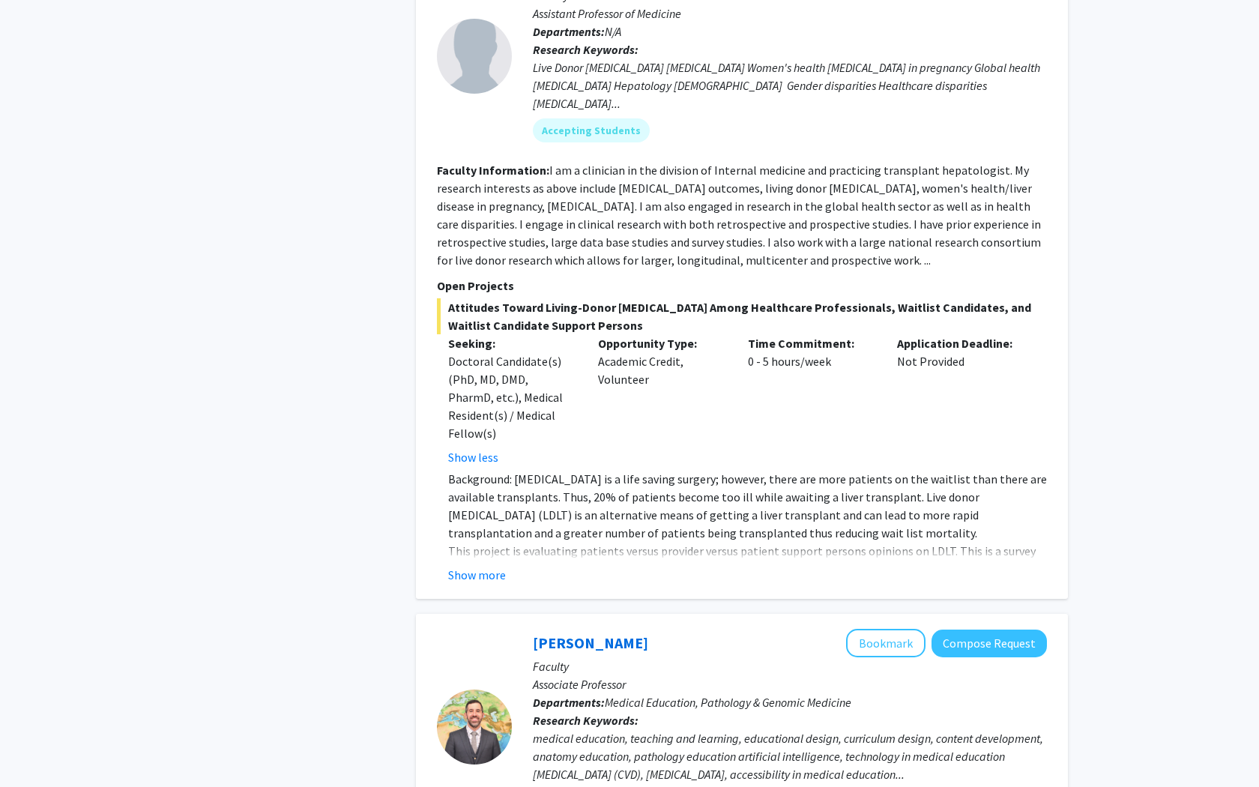
scroll to position [753, 0]
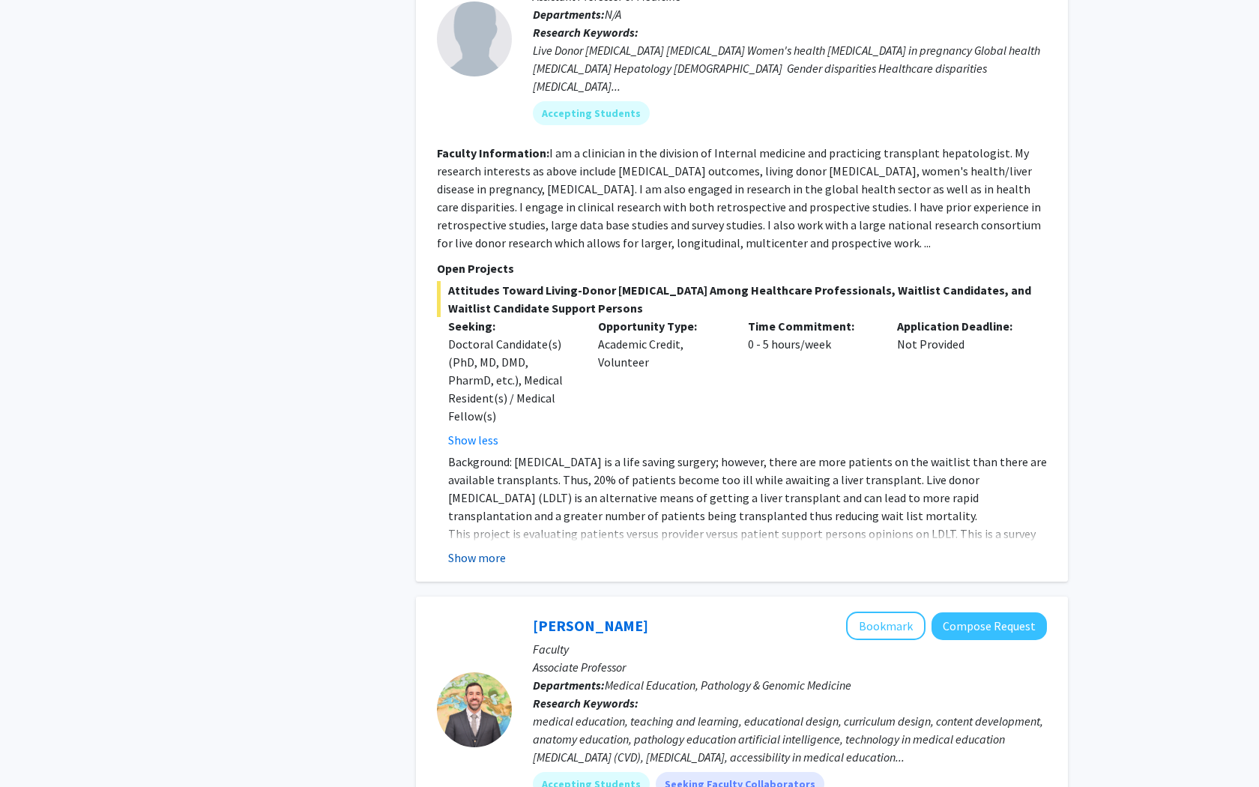
click at [479, 549] on button "Show more" at bounding box center [477, 558] width 58 height 18
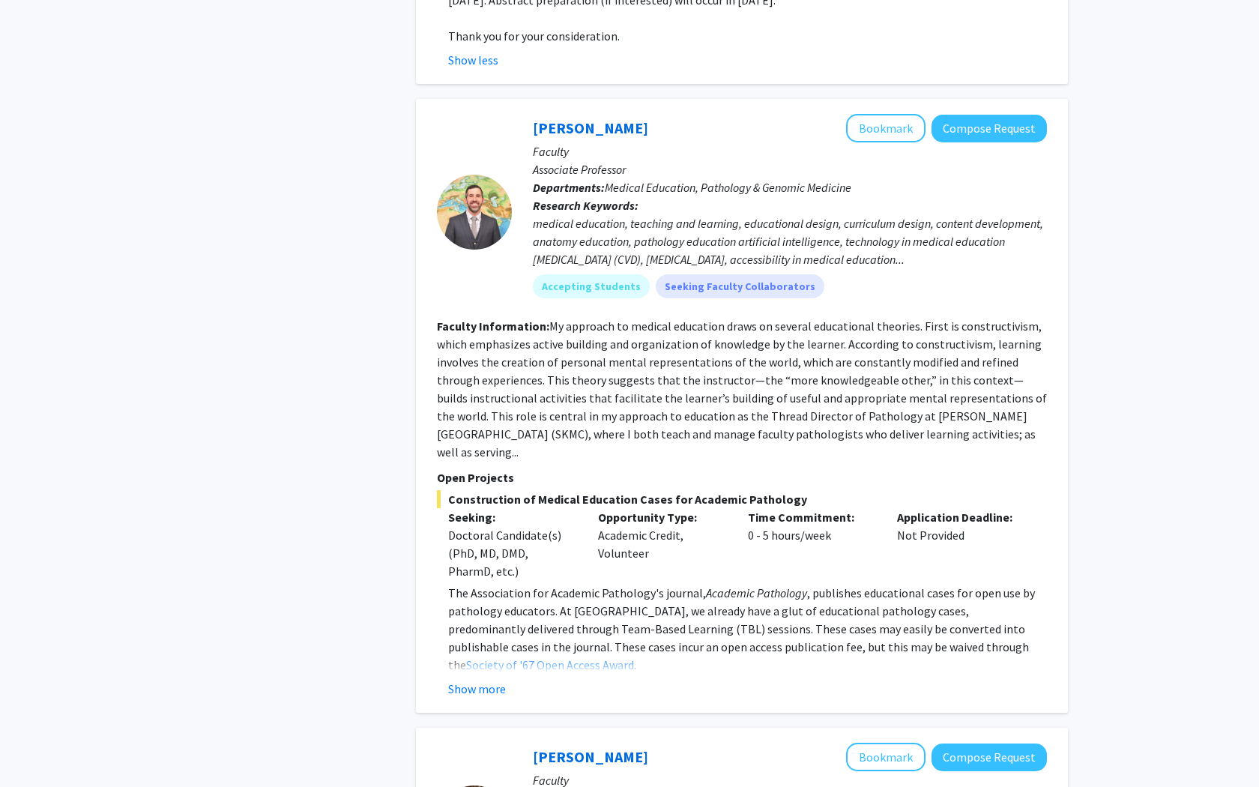
scroll to position [1450, 0]
click at [900, 112] on button "Bookmark" at bounding box center [885, 126] width 79 height 28
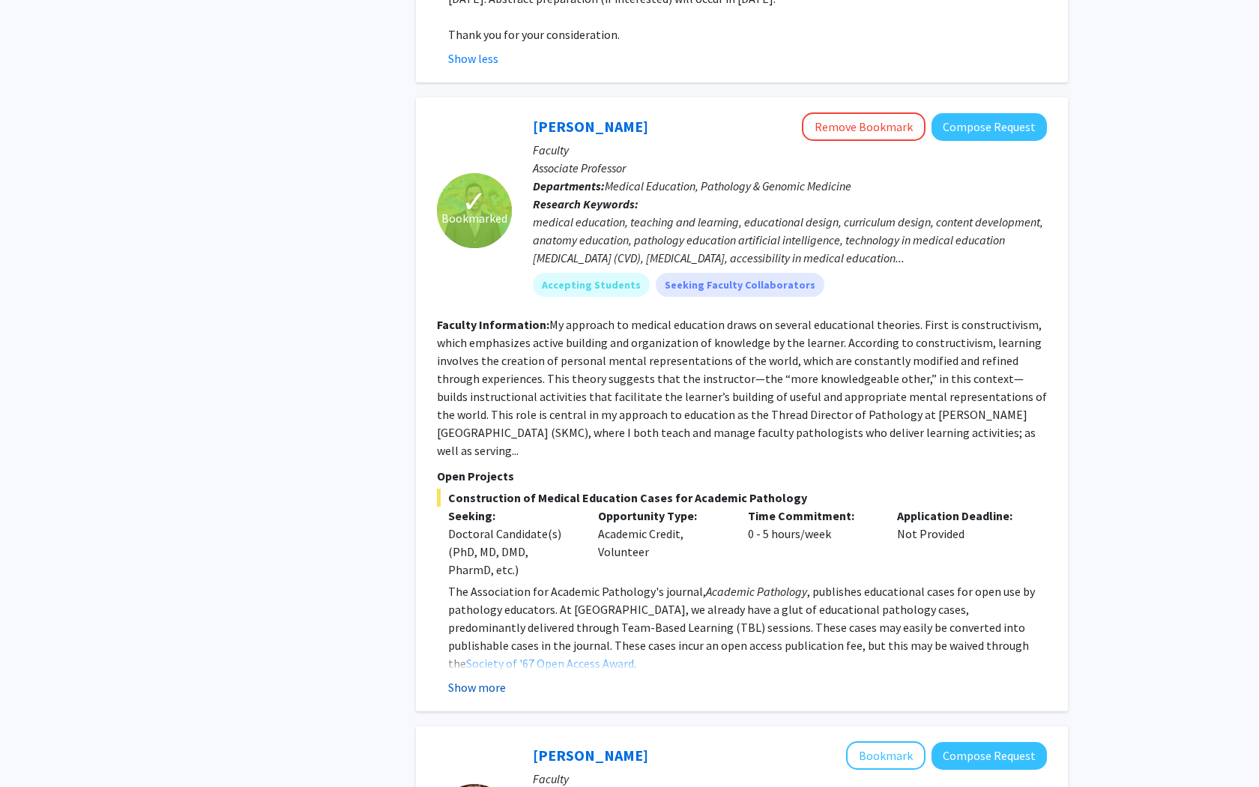
click at [492, 625] on button "Show more" at bounding box center [477, 687] width 58 height 18
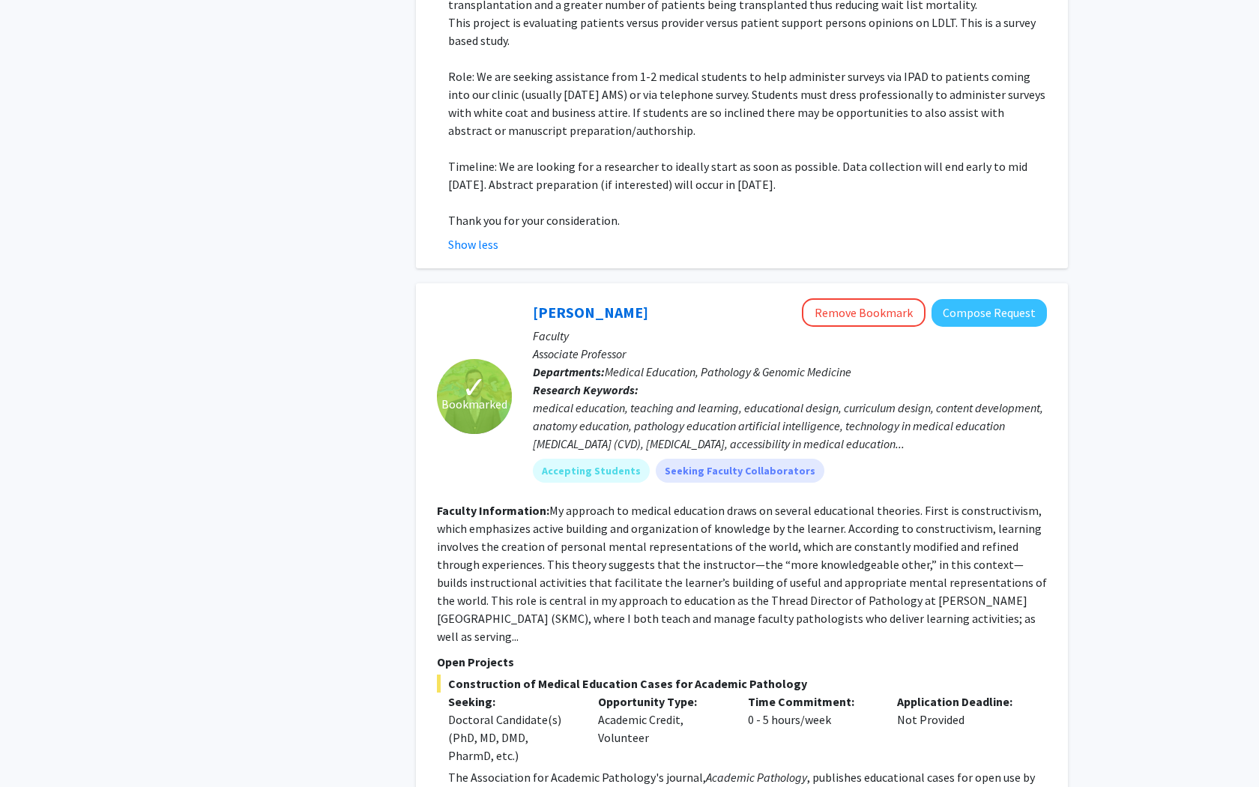
scroll to position [1265, 0]
click at [562, 301] on link "[PERSON_NAME]" at bounding box center [590, 310] width 115 height 19
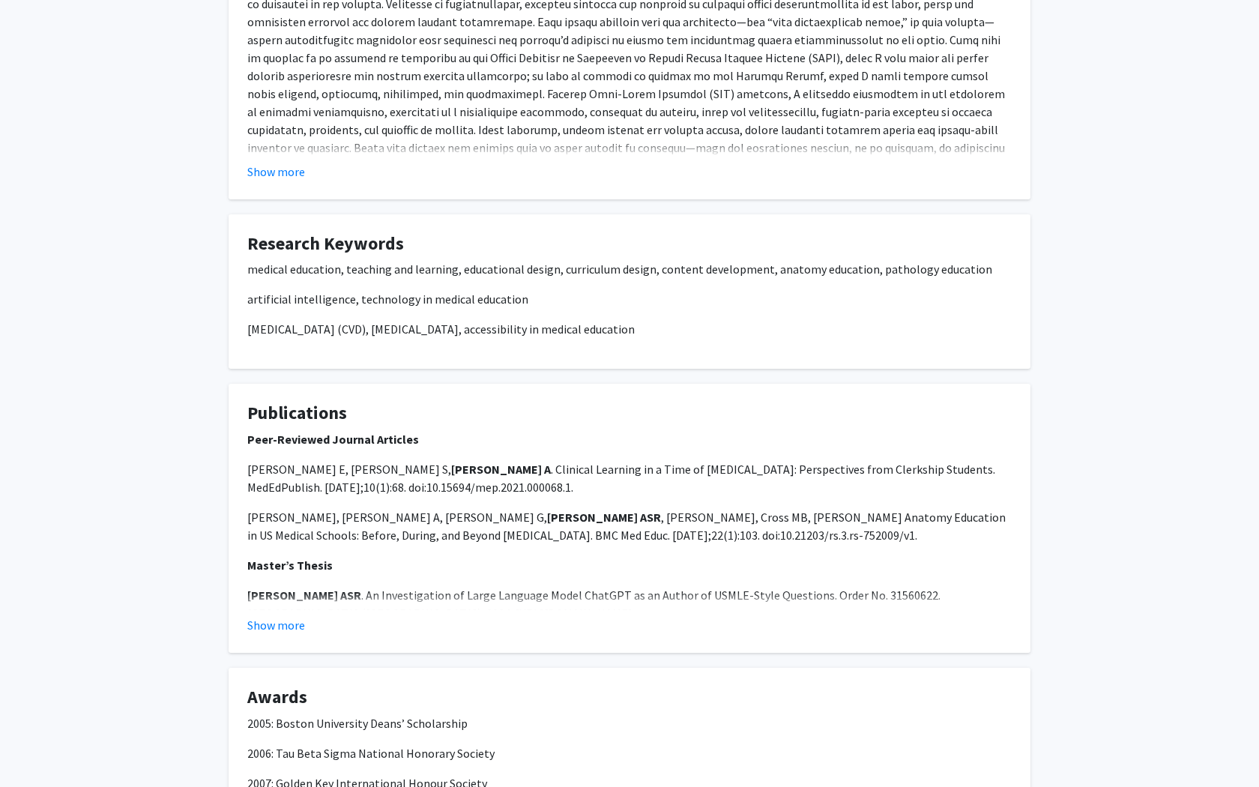
scroll to position [652, 0]
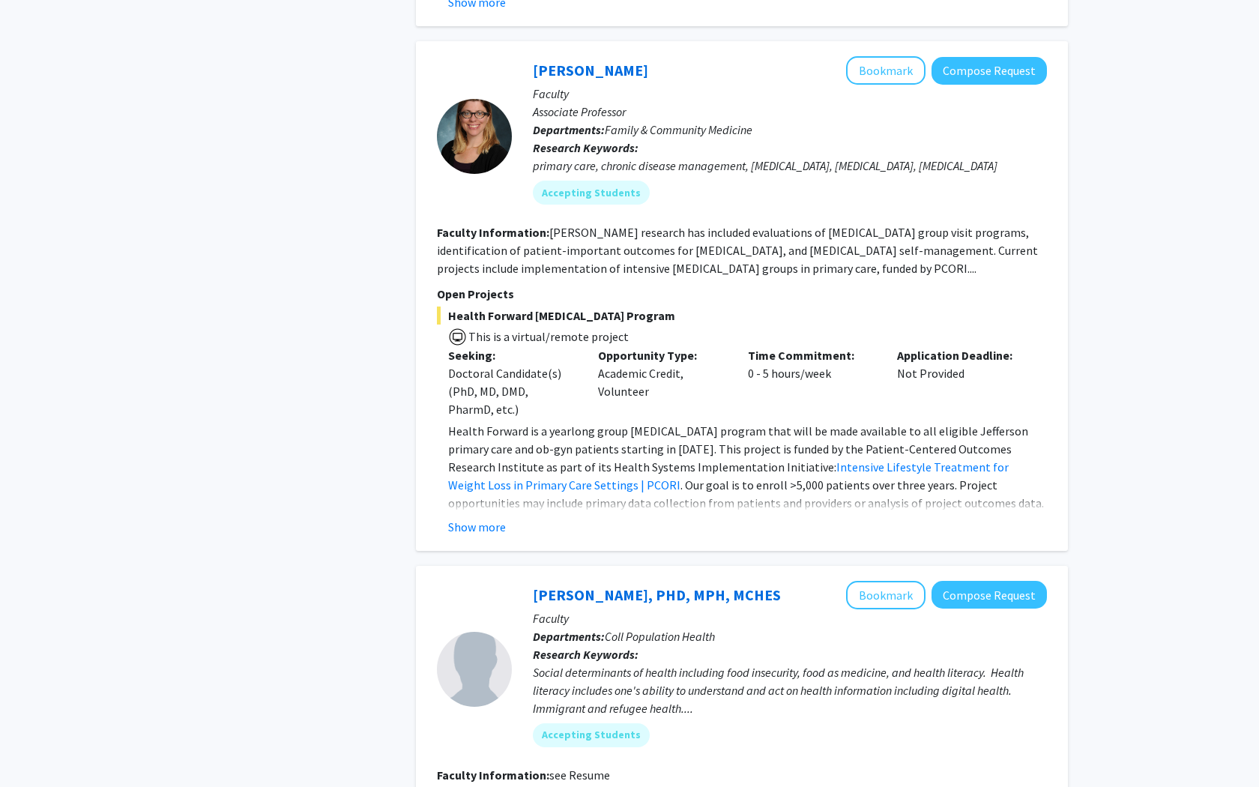
scroll to position [1871, 0]
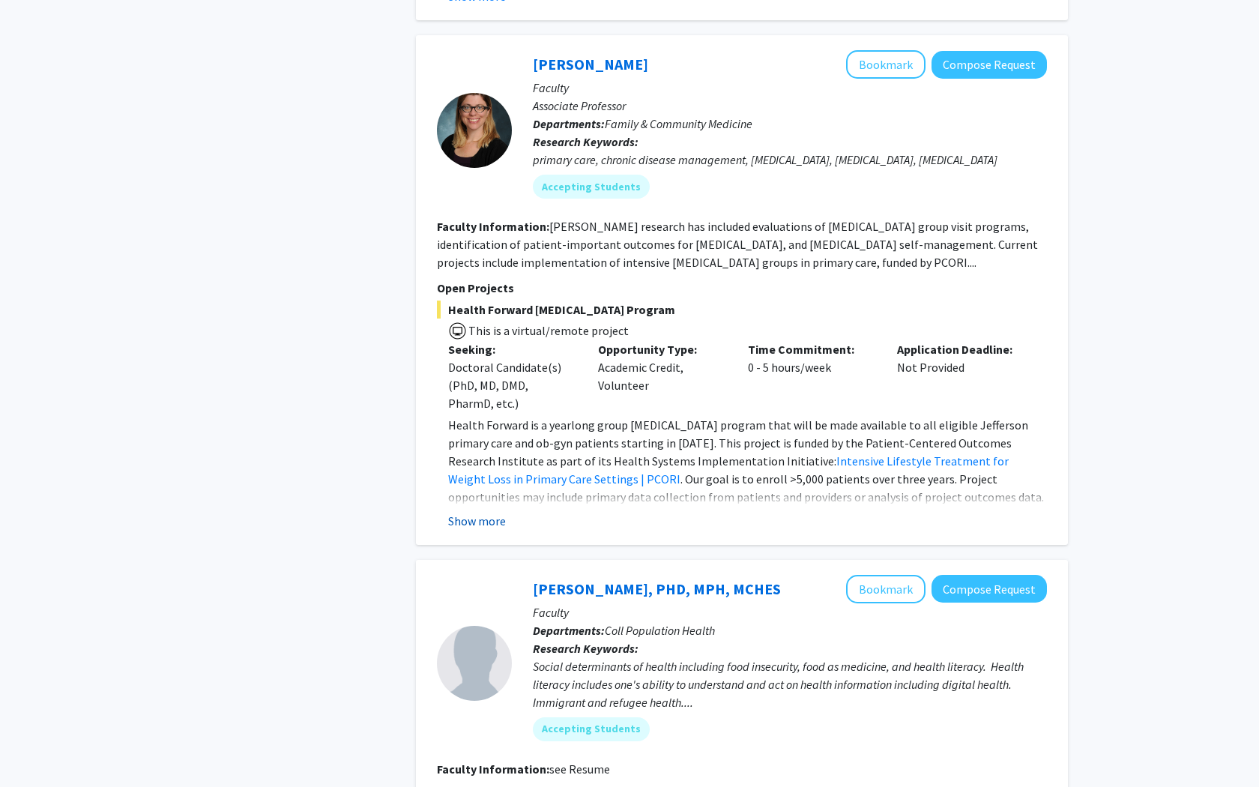
click at [491, 512] on button "Show more" at bounding box center [477, 521] width 58 height 18
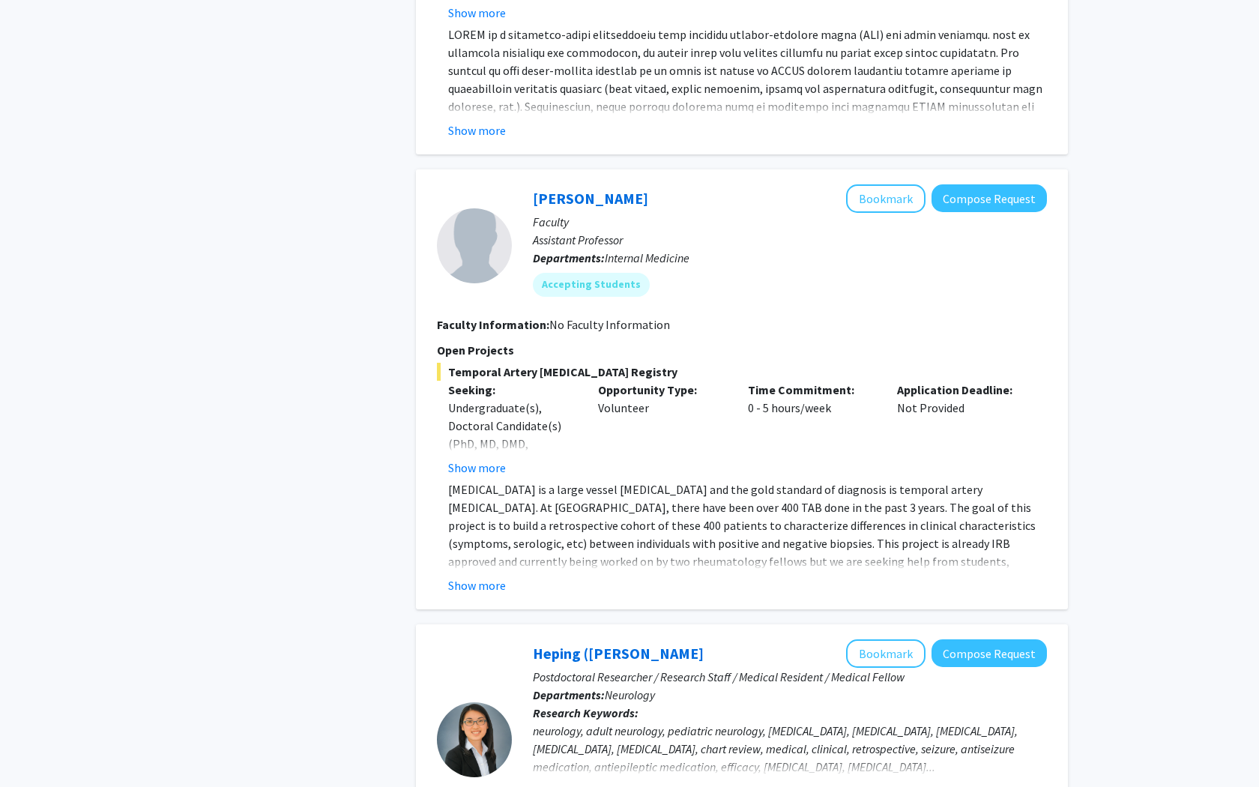
scroll to position [2790, 0]
click at [484, 457] on button "Show more" at bounding box center [477, 466] width 58 height 18
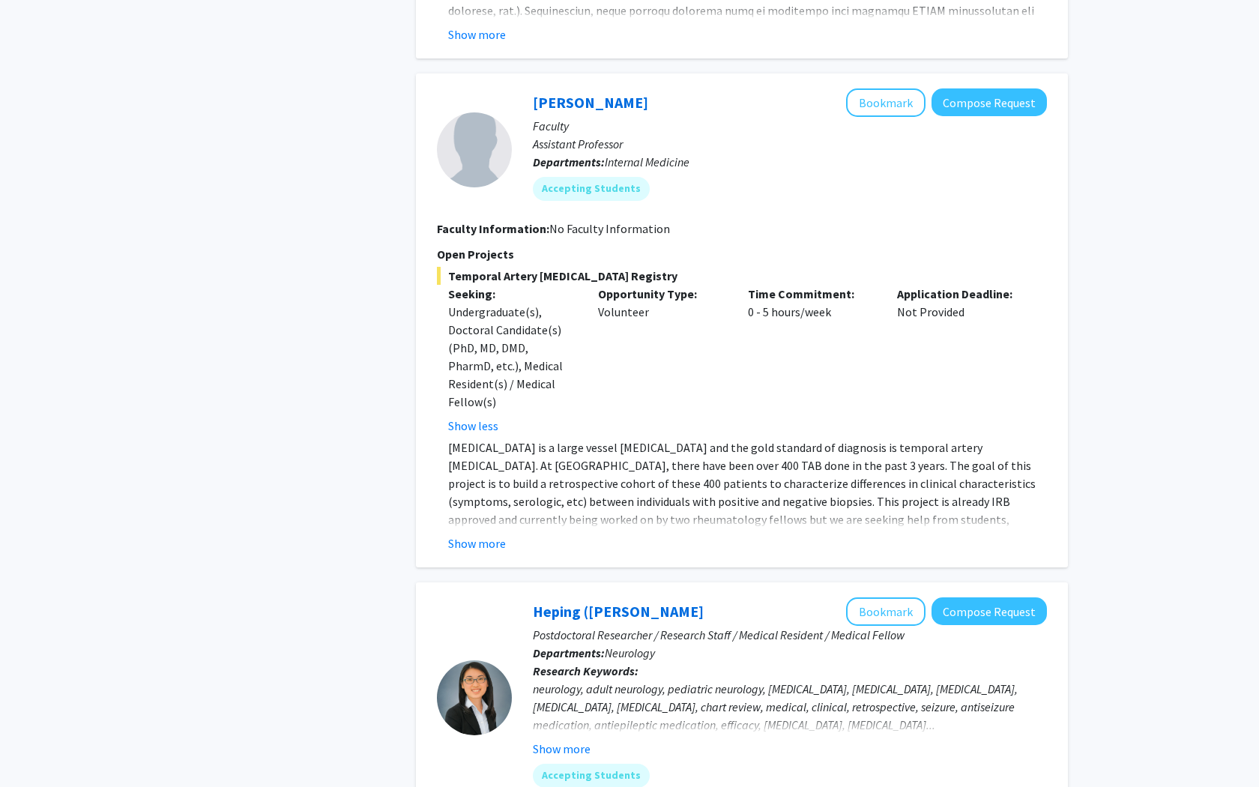
scroll to position [2886, 0]
click at [495, 533] on button "Show more" at bounding box center [477, 542] width 58 height 18
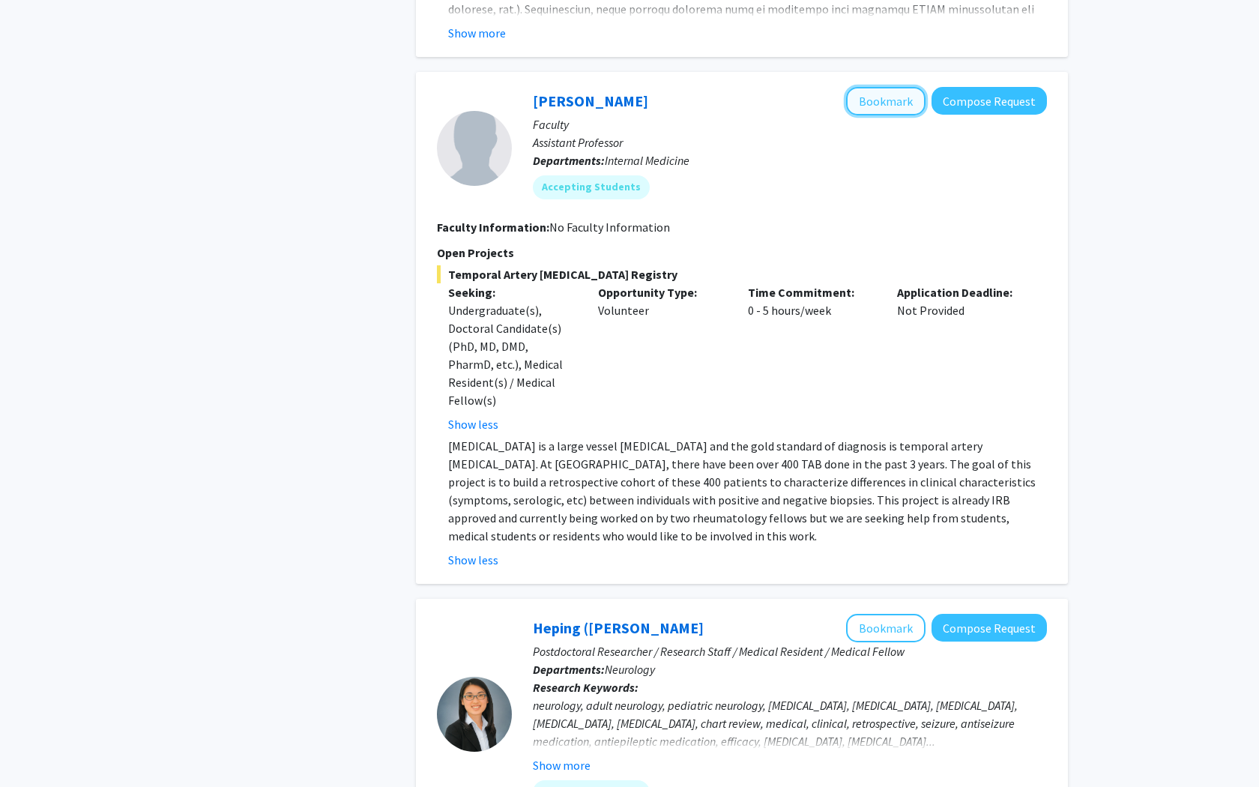
click at [879, 87] on button "Bookmark" at bounding box center [885, 101] width 79 height 28
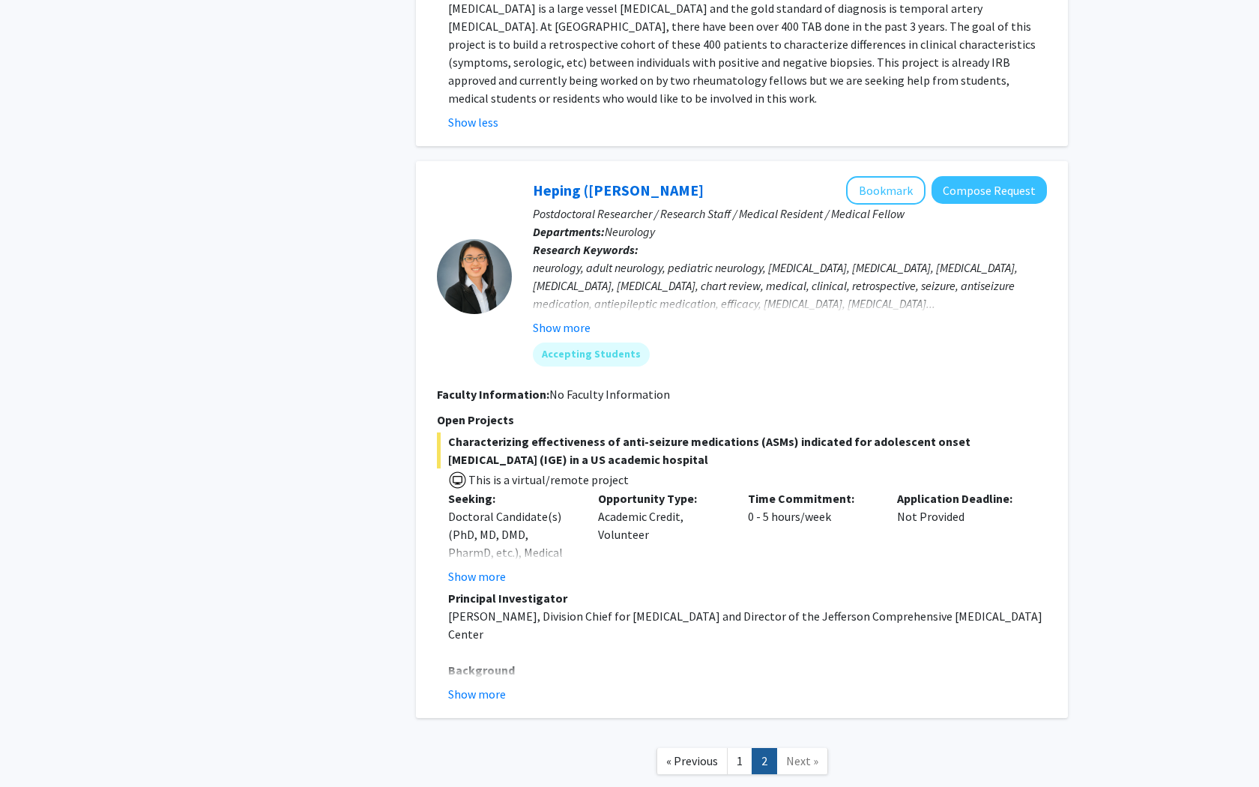
scroll to position [3329, 0]
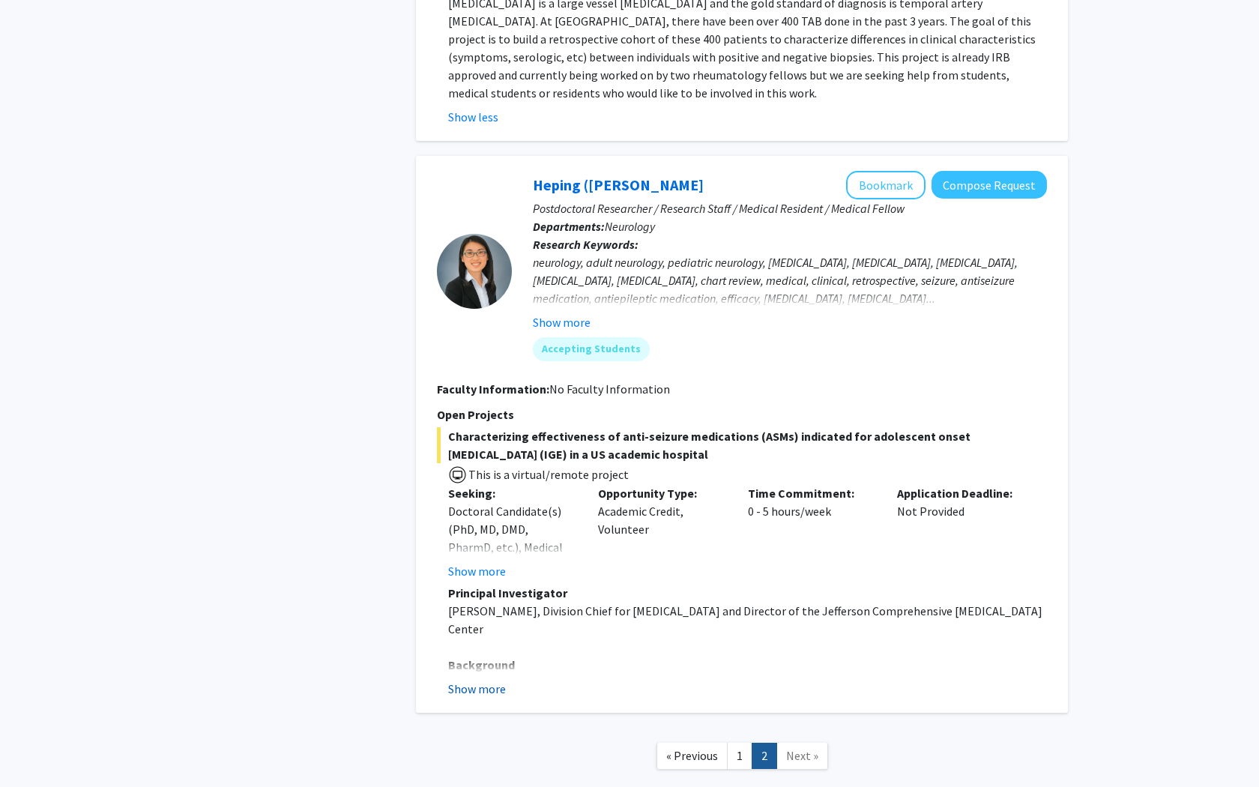
click at [488, 625] on button "Show more" at bounding box center [477, 689] width 58 height 18
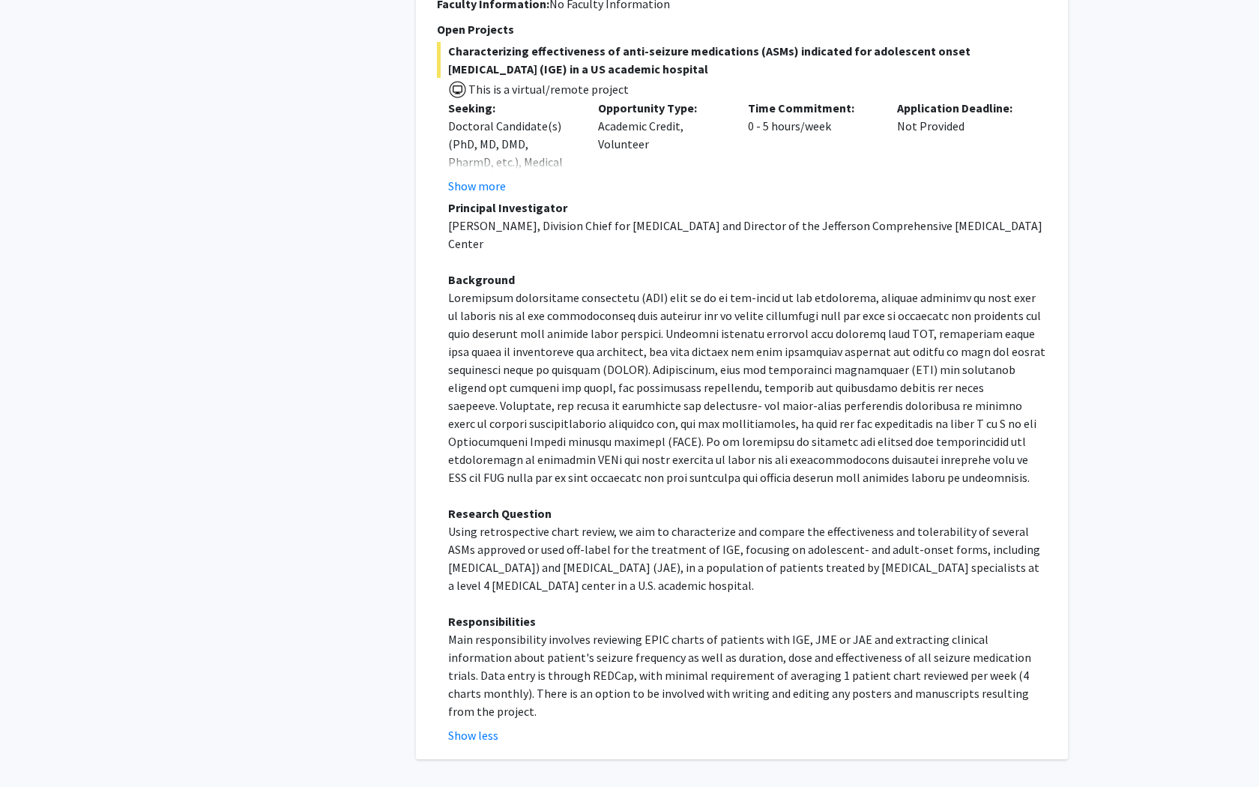
scroll to position [3727, 0]
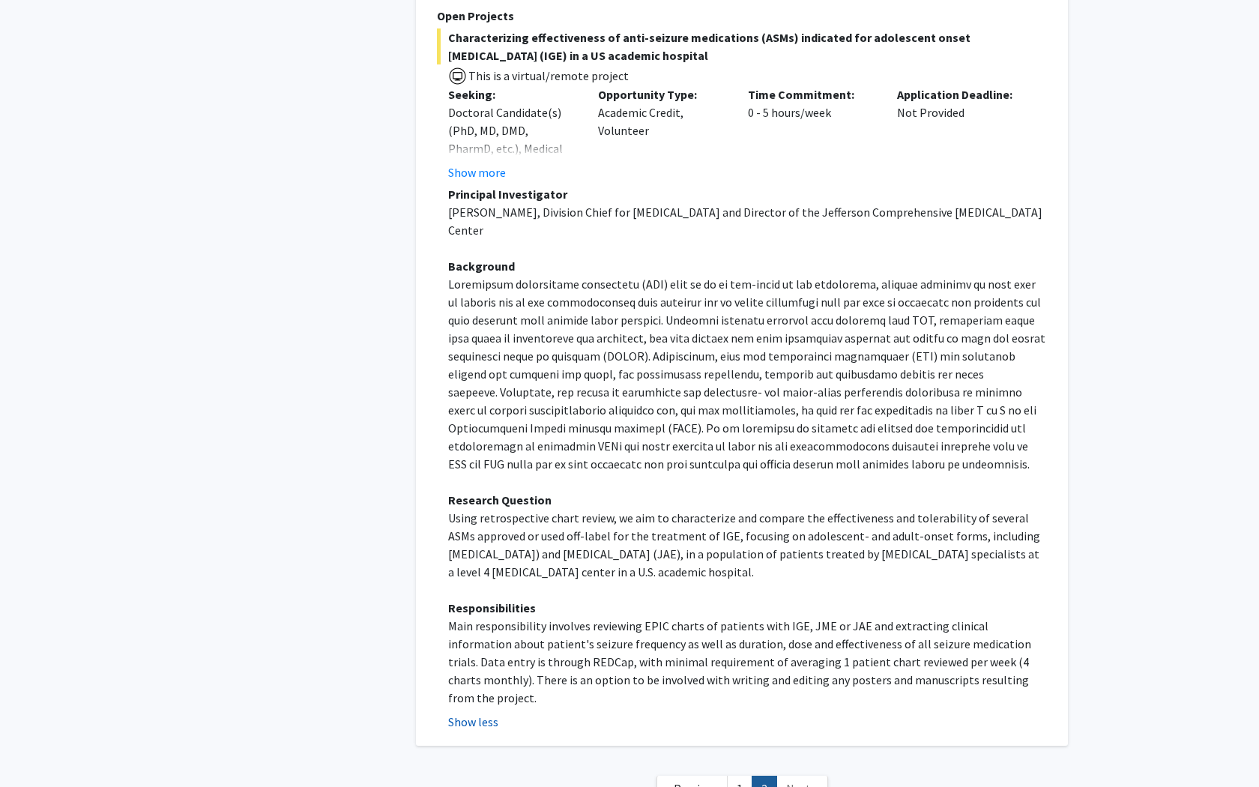
click at [477, 625] on button "Show less" at bounding box center [473, 722] width 50 height 18
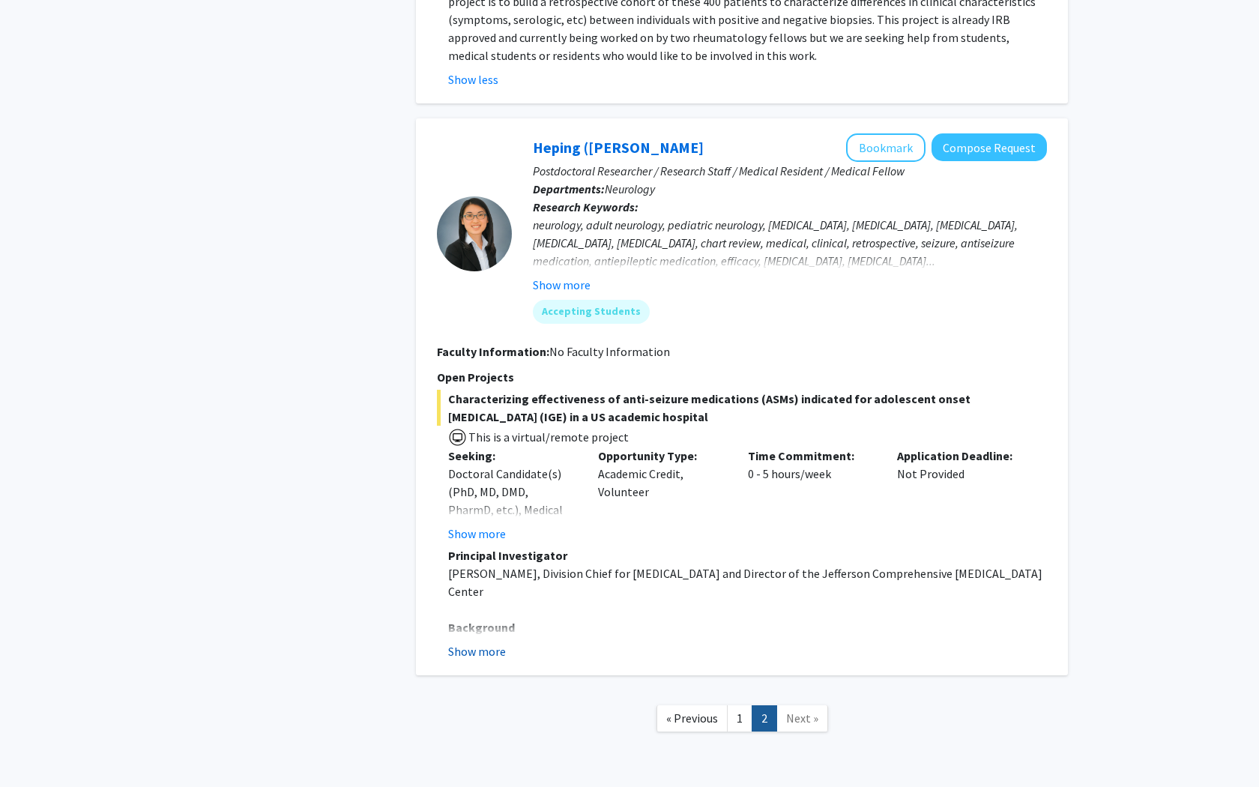
click at [480, 625] on button "Show more" at bounding box center [477, 651] width 58 height 18
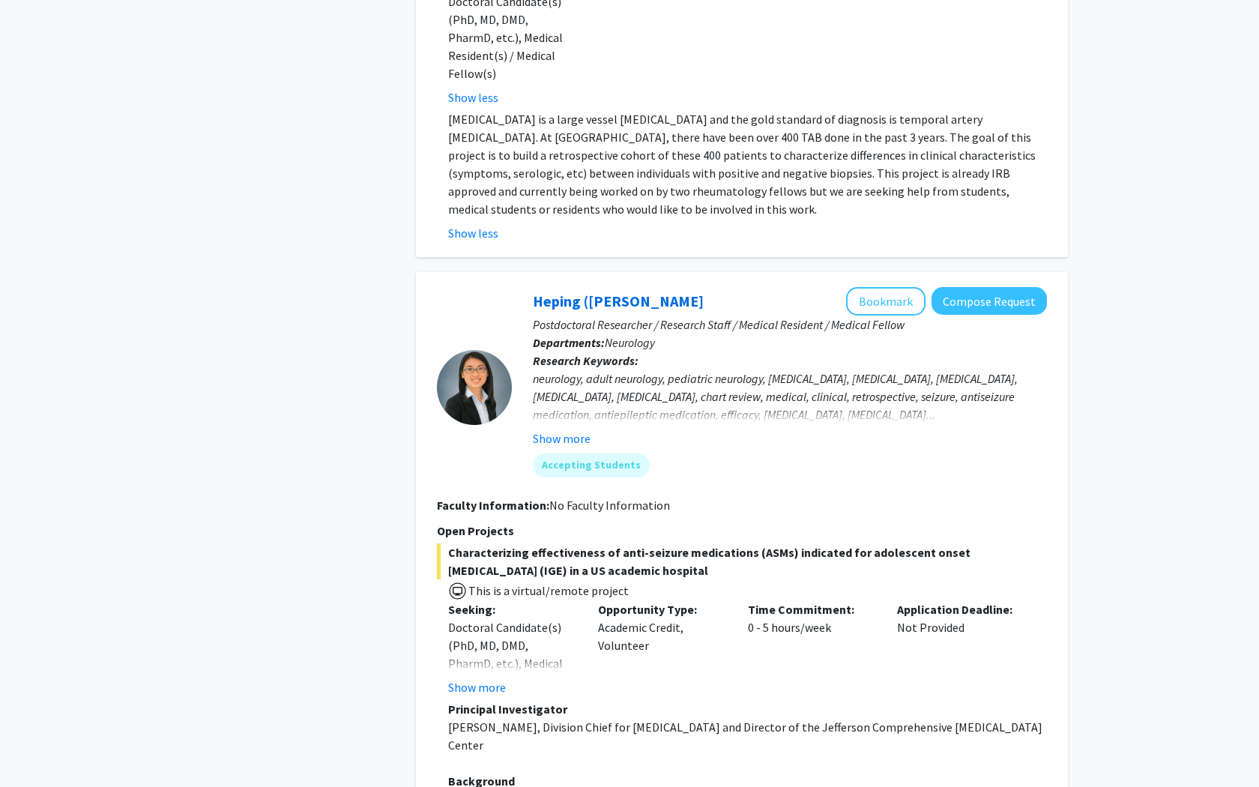
scroll to position [3186, 0]
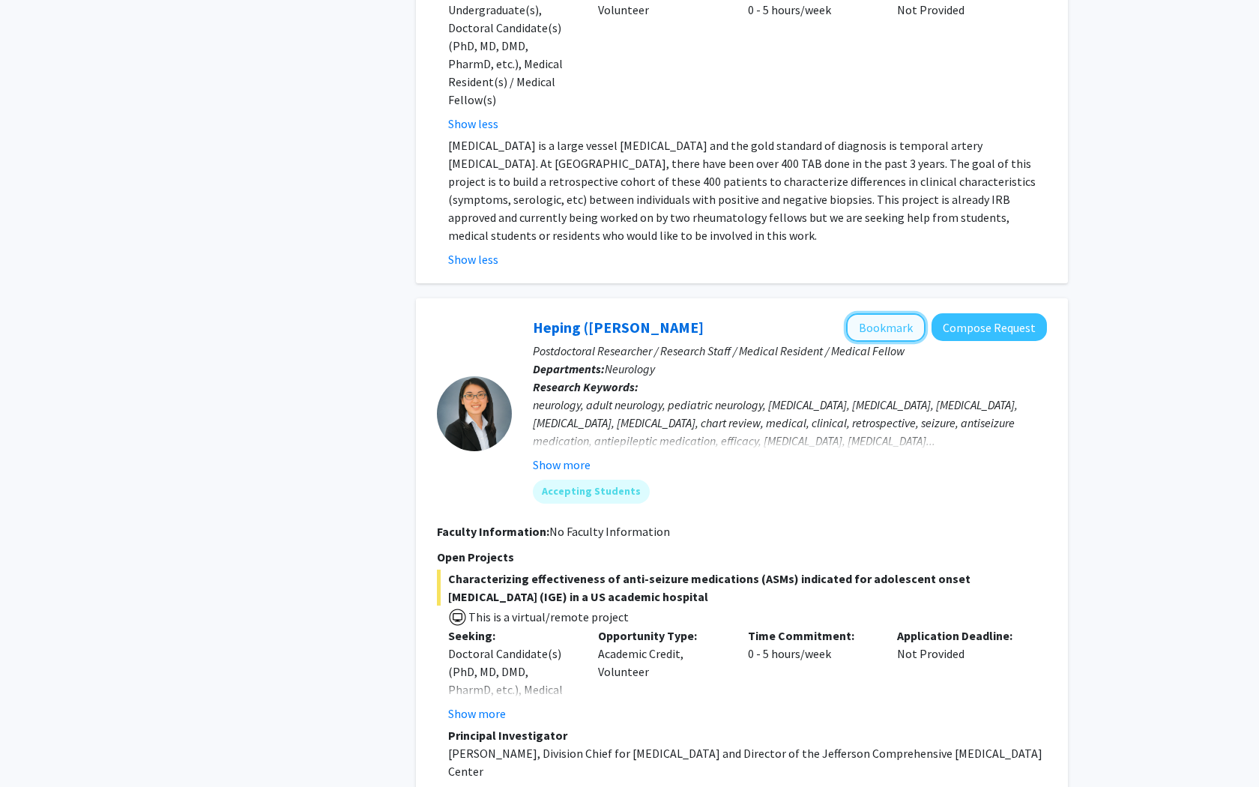
click at [901, 313] on button "Bookmark" at bounding box center [885, 327] width 79 height 28
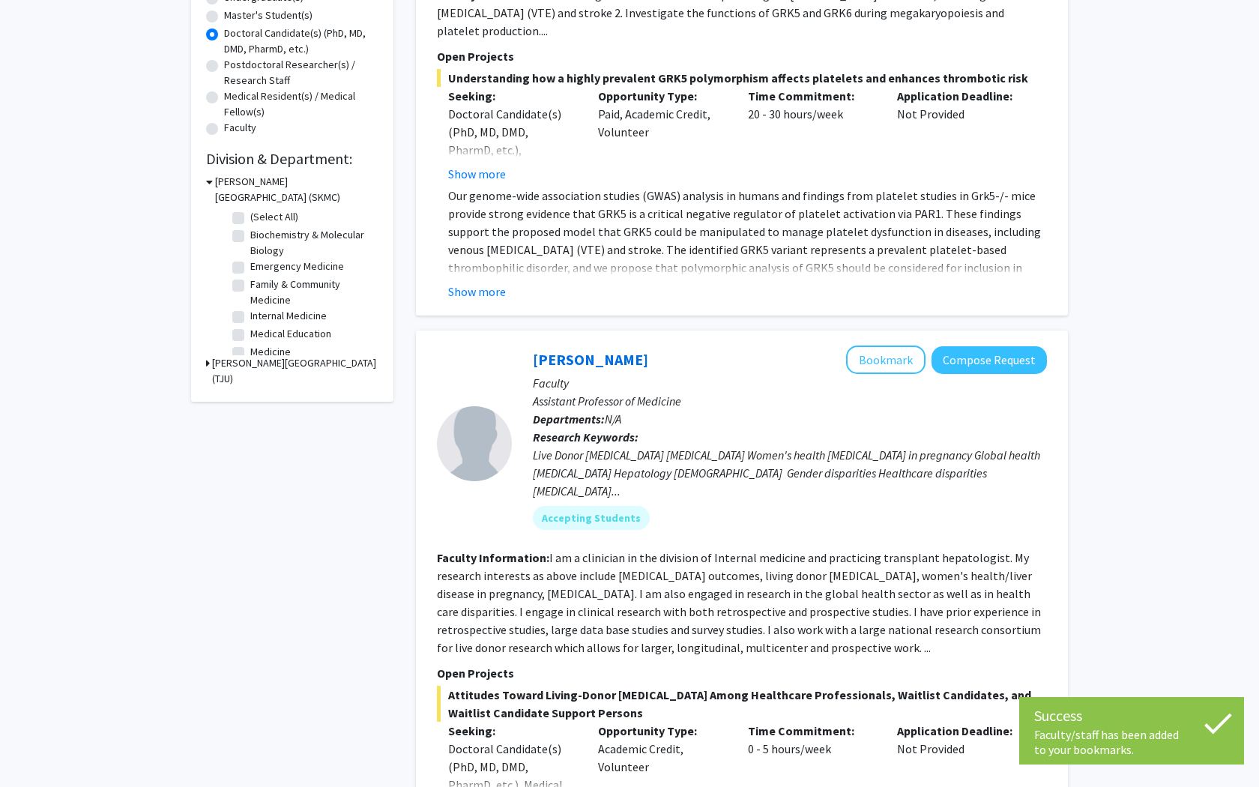
scroll to position [0, 0]
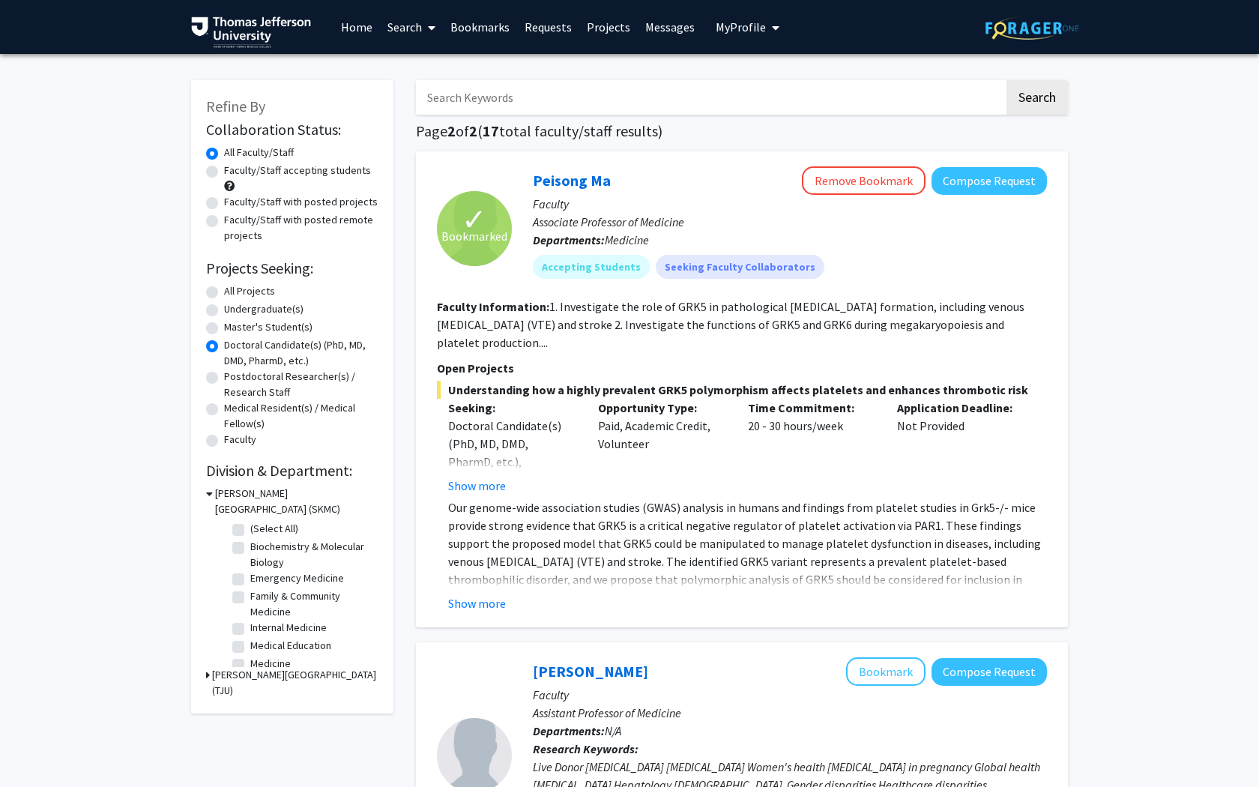
click at [239, 292] on label "All Projects" at bounding box center [249, 291] width 51 height 16
click at [234, 292] on input "All Projects" at bounding box center [229, 288] width 10 height 10
radio input "true"
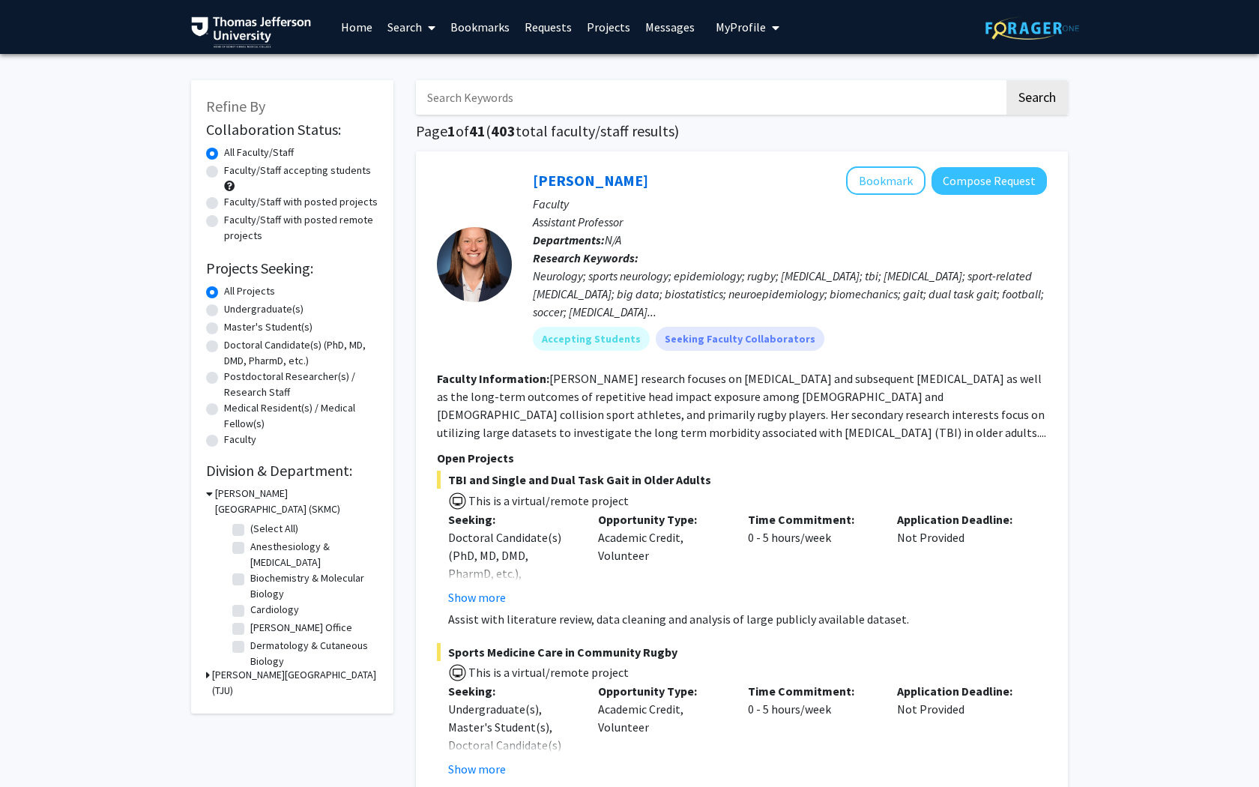
click at [250, 580] on label "Biochemistry & Molecular Biology" at bounding box center [312, 585] width 124 height 31
click at [250, 580] on input "Biochemistry & Molecular Biology" at bounding box center [255, 575] width 10 height 10
checkbox input "true"
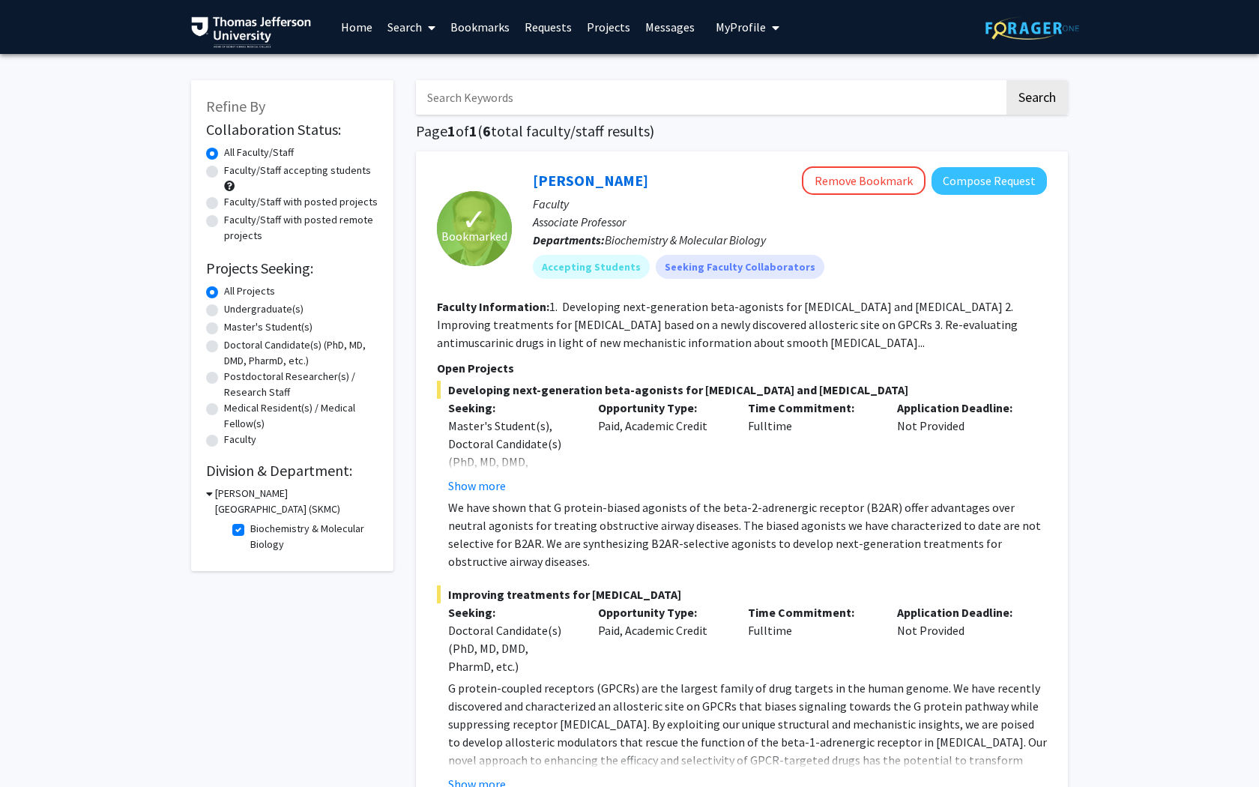
click at [250, 530] on label "Biochemistry & Molecular Biology" at bounding box center [312, 536] width 124 height 31
click at [250, 530] on input "Biochemistry & Molecular Biology" at bounding box center [255, 526] width 10 height 10
checkbox input "false"
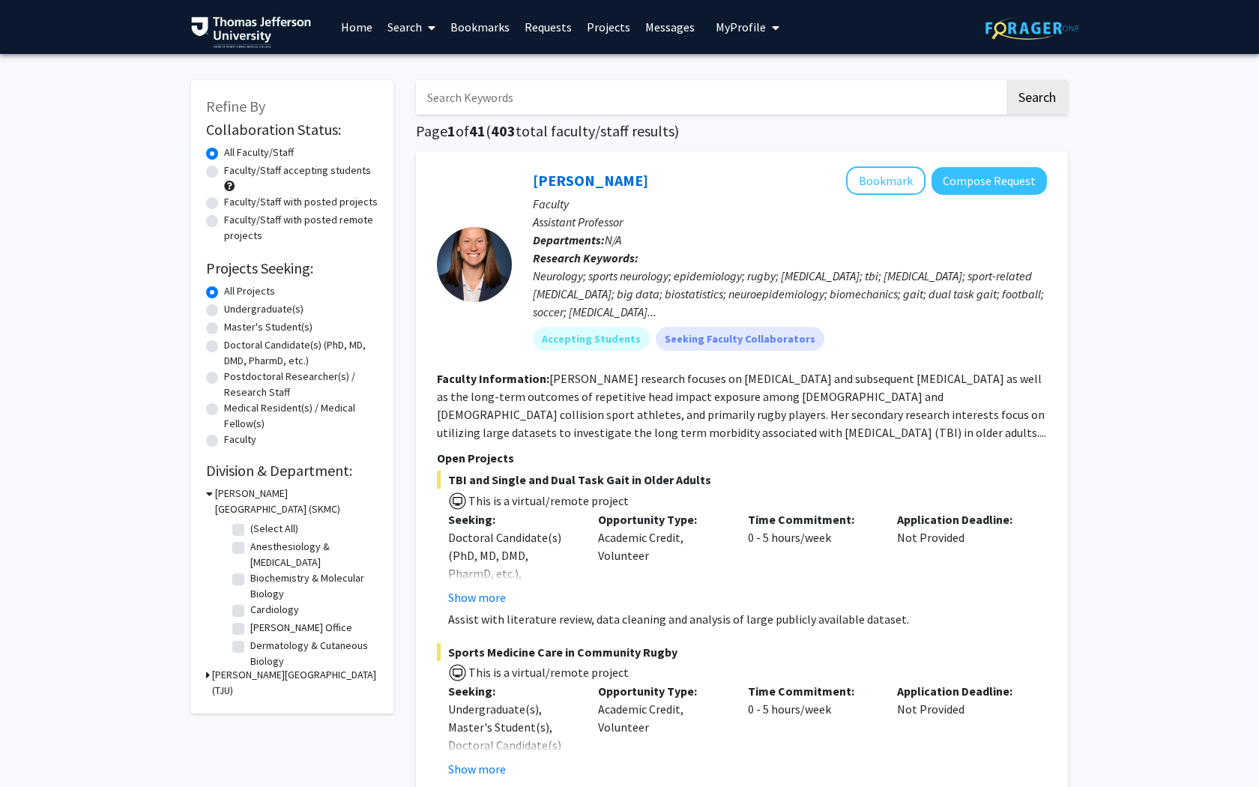
click at [298, 625] on h3 "[PERSON_NAME][GEOGRAPHIC_DATA] (TJU)" at bounding box center [295, 682] width 166 height 31
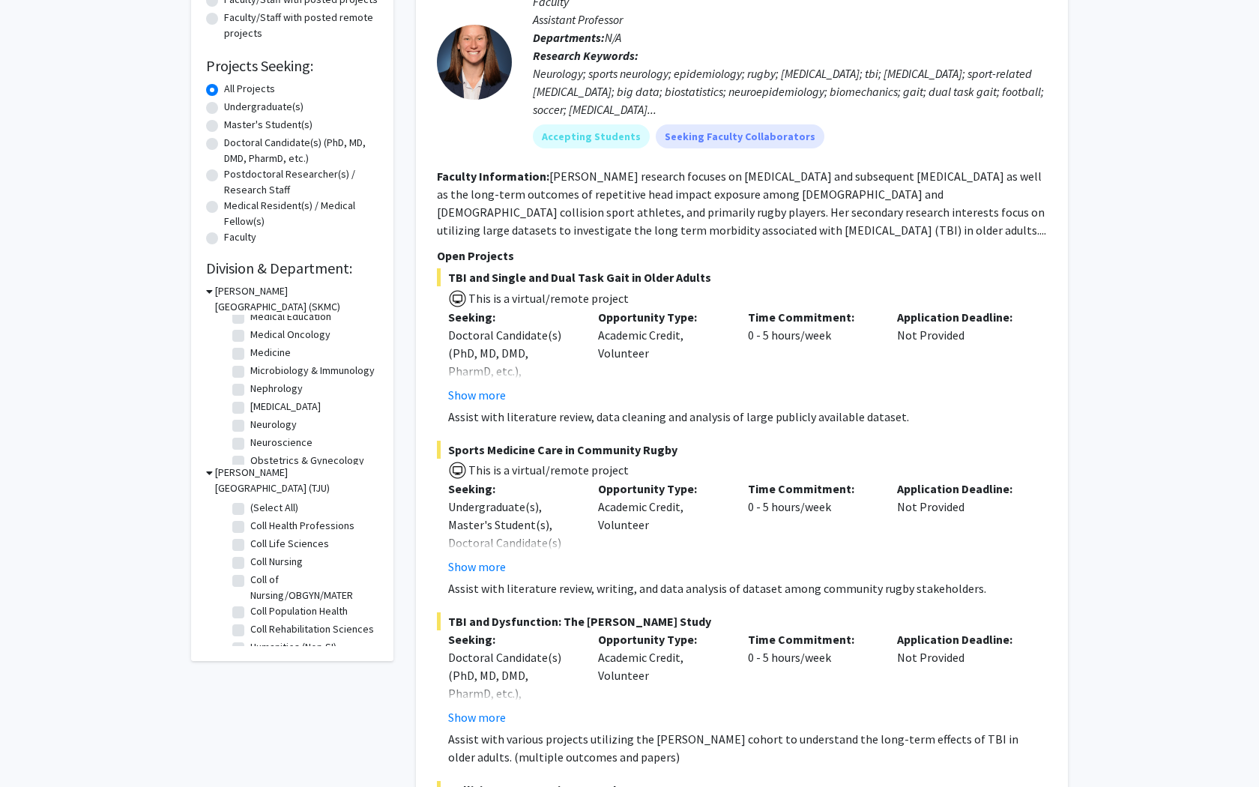
scroll to position [328, 0]
click at [299, 365] on label "Microbiology & Immunology" at bounding box center [312, 365] width 124 height 16
click at [260, 365] on input "Microbiology & Immunology" at bounding box center [255, 362] width 10 height 10
checkbox input "true"
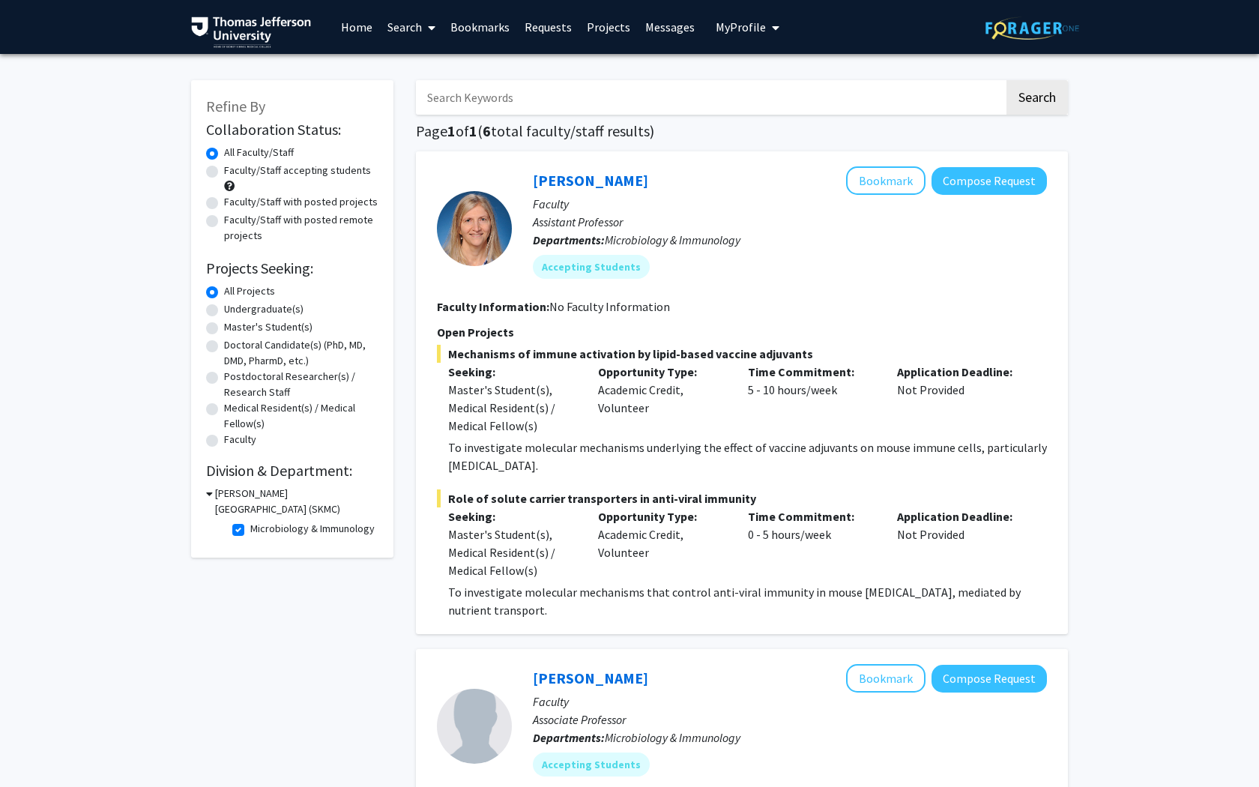
click at [250, 532] on label "Microbiology & Immunology" at bounding box center [312, 529] width 124 height 16
click at [250, 531] on input "Microbiology & Immunology" at bounding box center [255, 526] width 10 height 10
checkbox input "false"
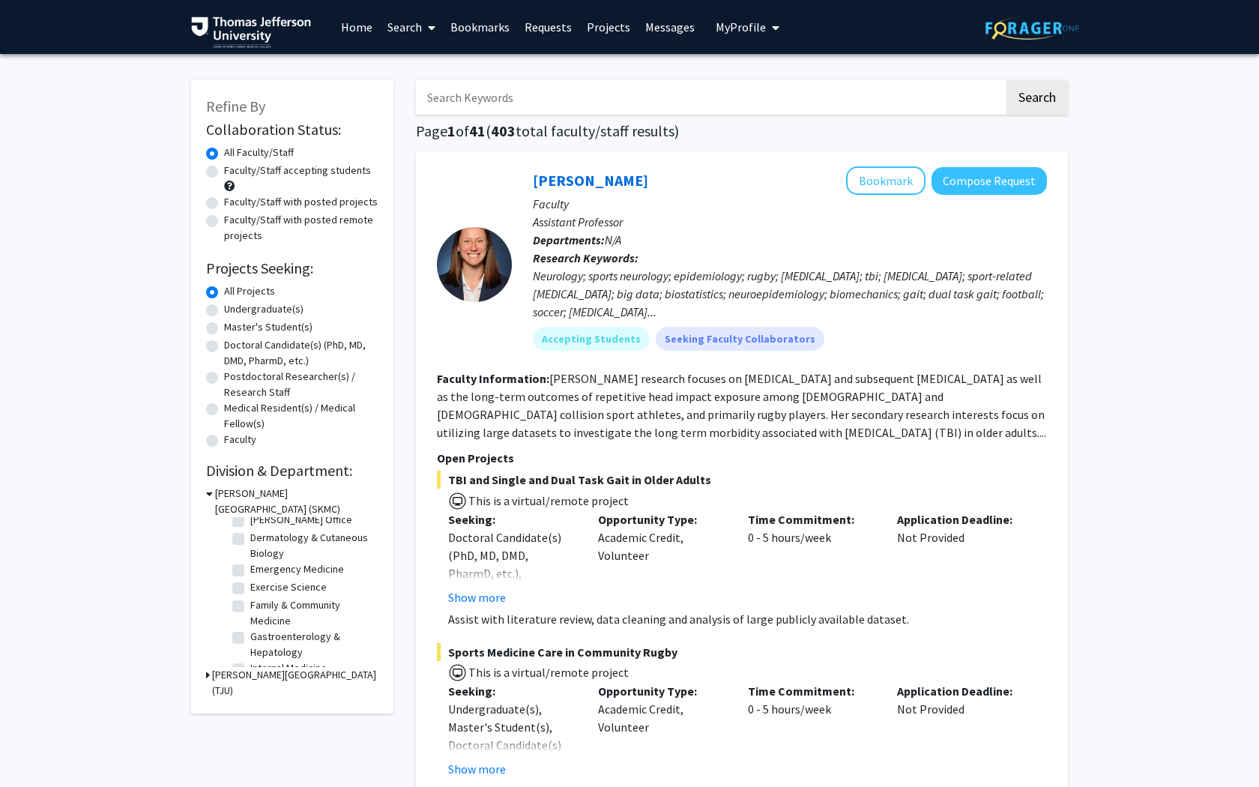
scroll to position [109, 0]
click at [301, 534] on label "Dermatology & Cutaneous Biology" at bounding box center [312, 544] width 124 height 31
click at [260, 534] on input "Dermatology & Cutaneous Biology" at bounding box center [255, 534] width 10 height 10
checkbox input "true"
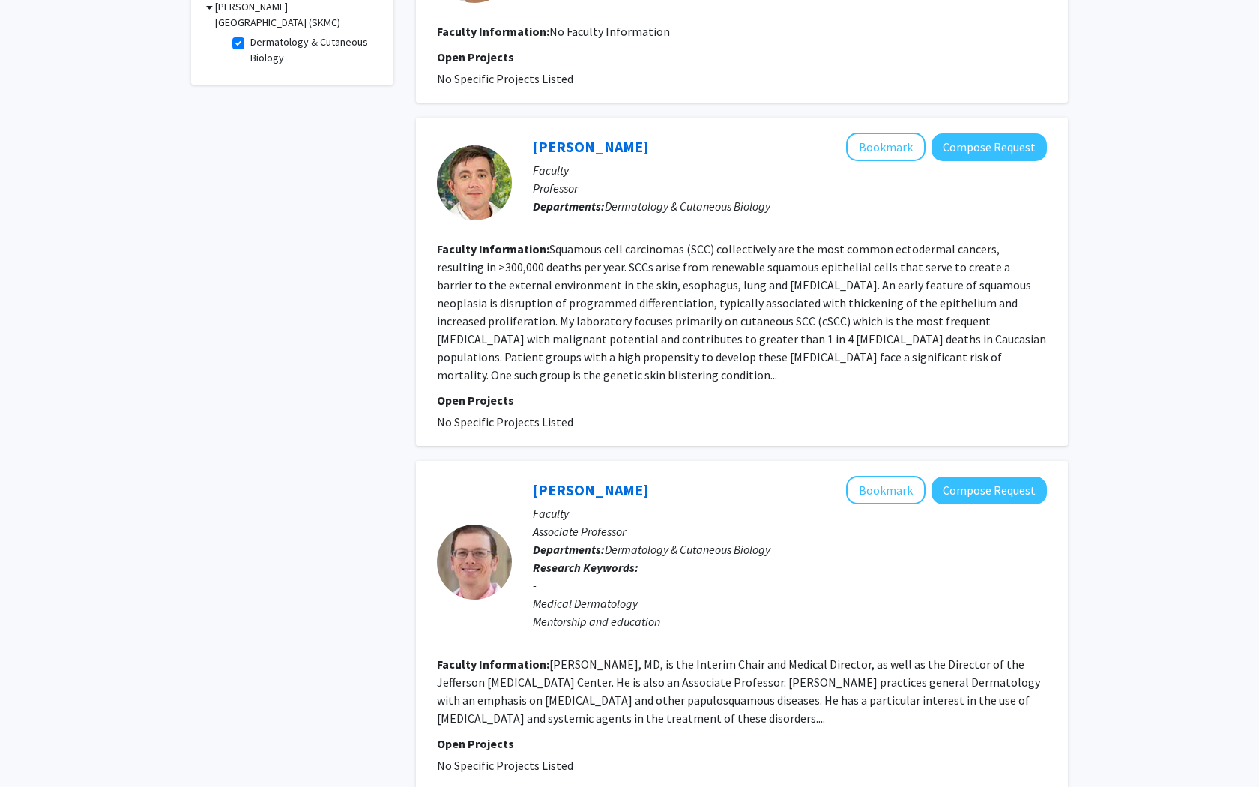
scroll to position [489, 0]
